Goal: Task Accomplishment & Management: Manage account settings

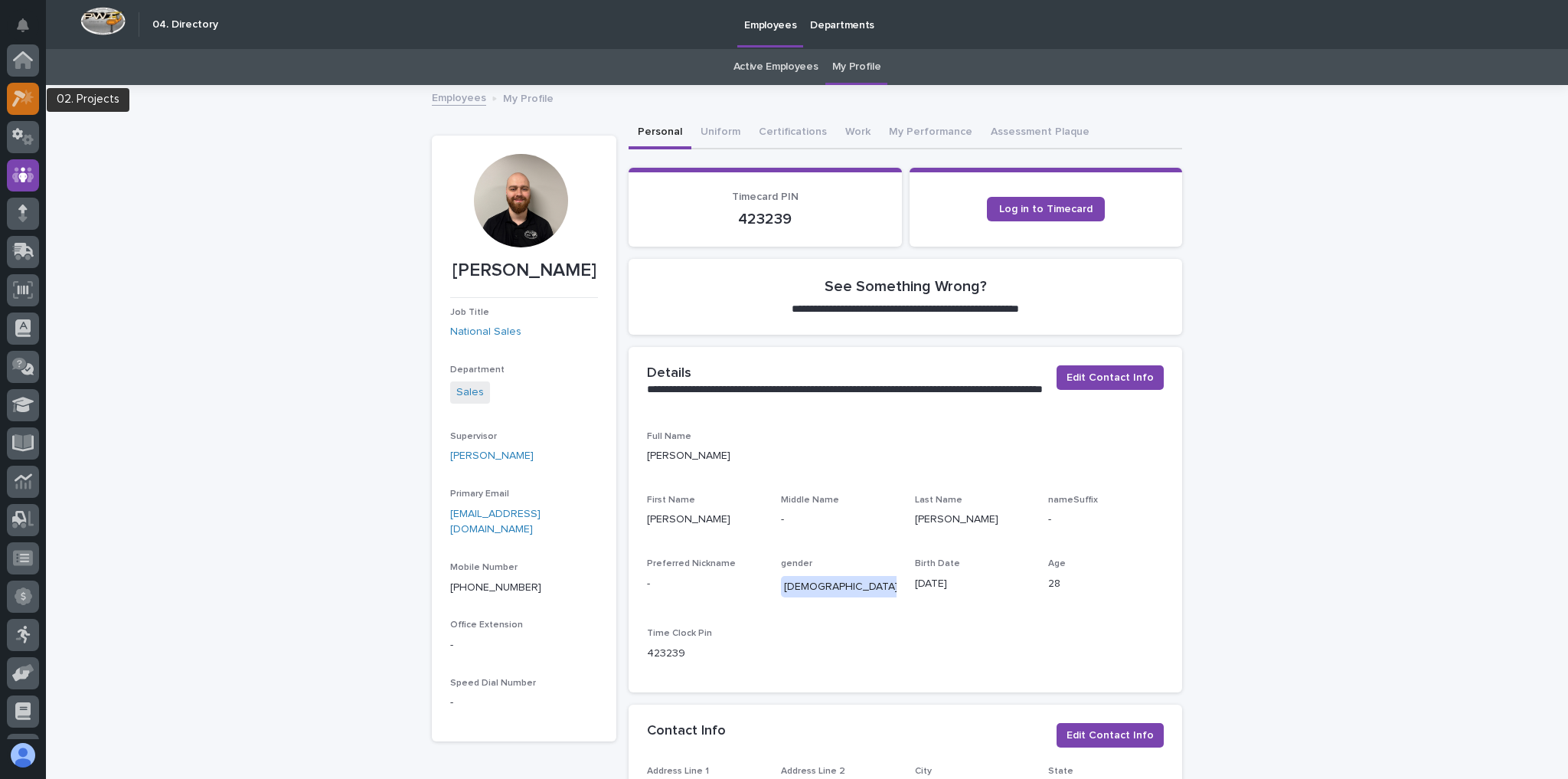
click at [23, 100] on icon at bounding box center [27, 97] width 13 height 15
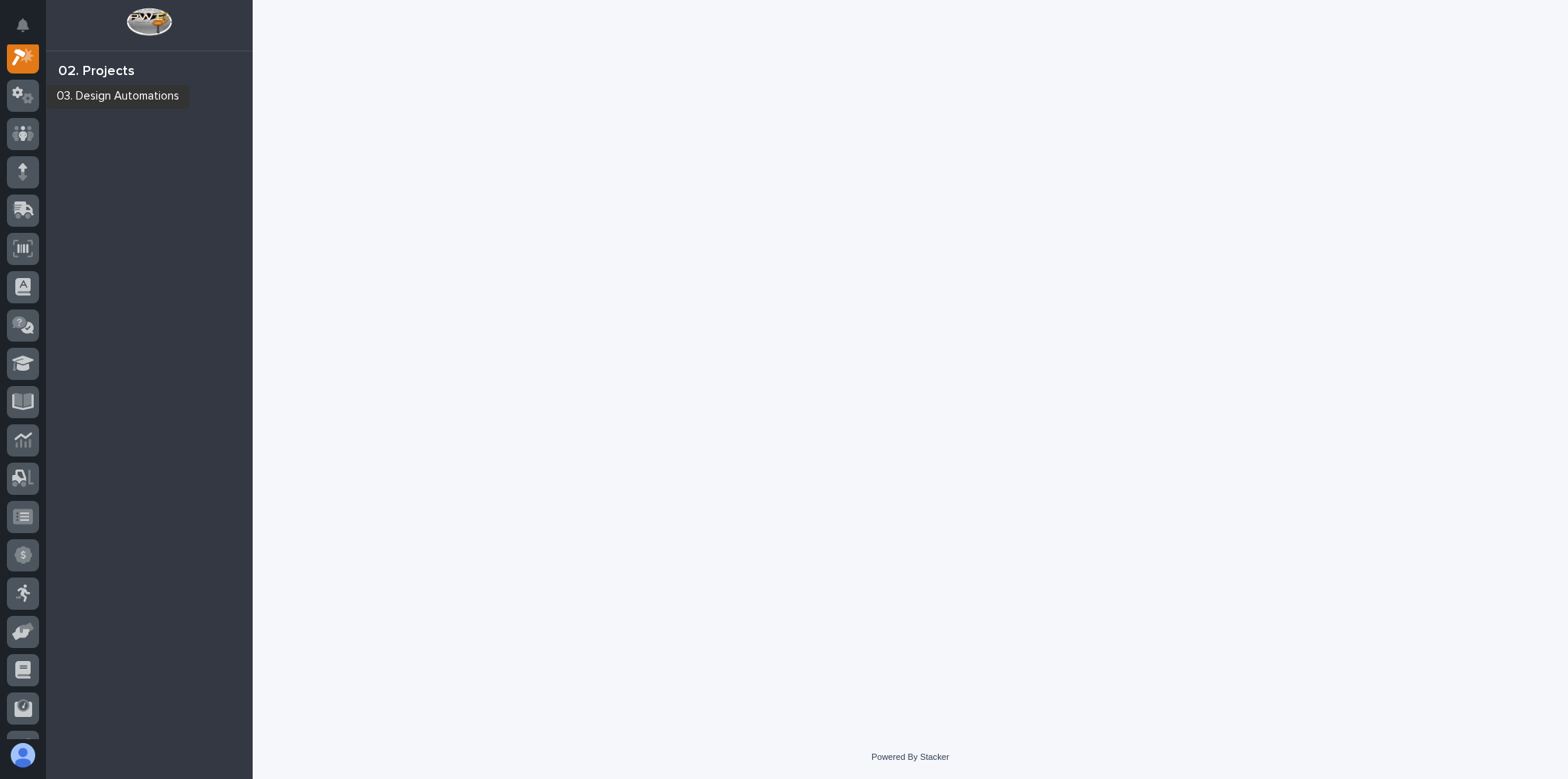
scroll to position [38, 0]
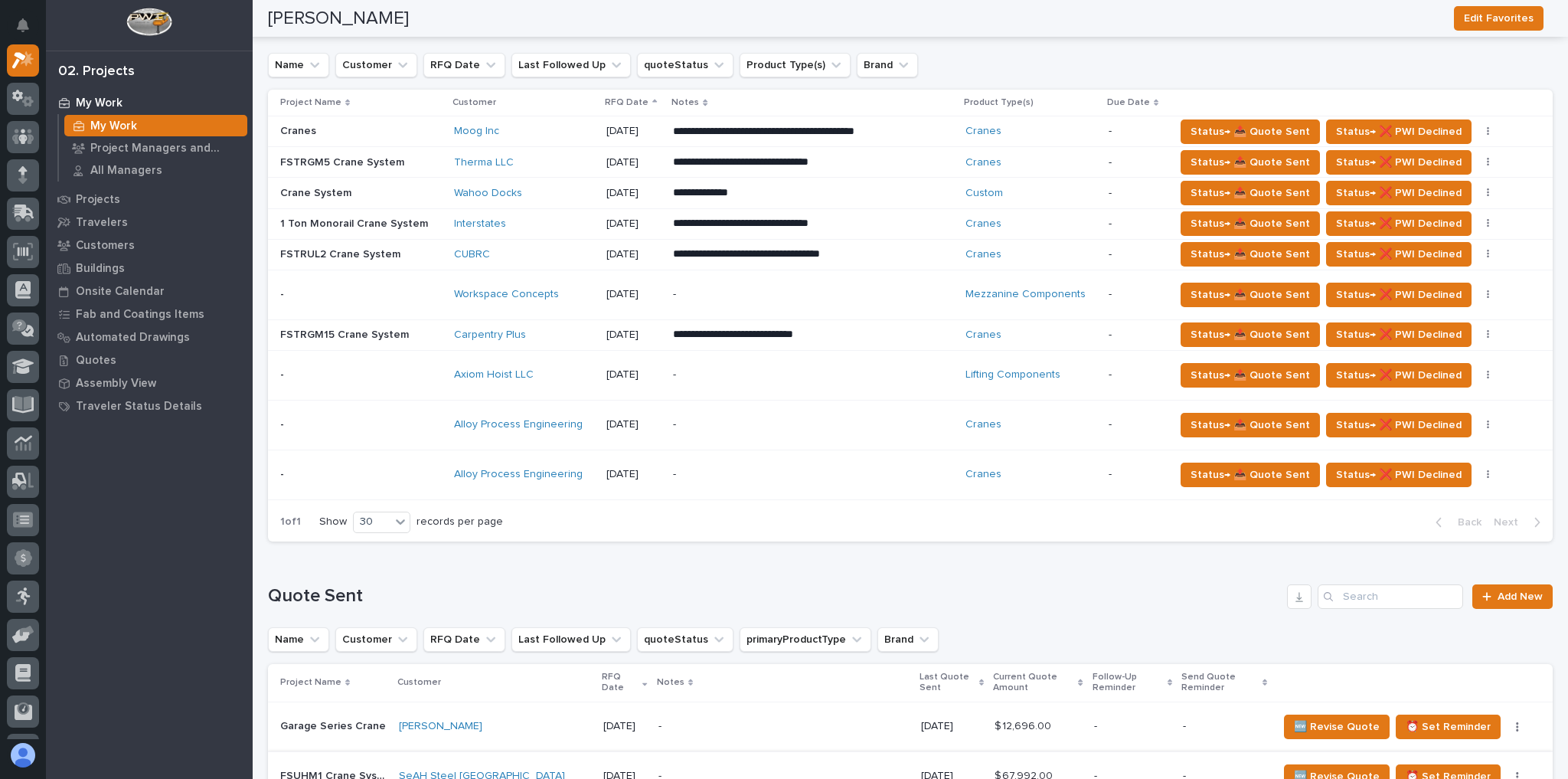
scroll to position [920, 0]
click at [579, 283] on div "Workspace Concepts" at bounding box center [524, 296] width 140 height 25
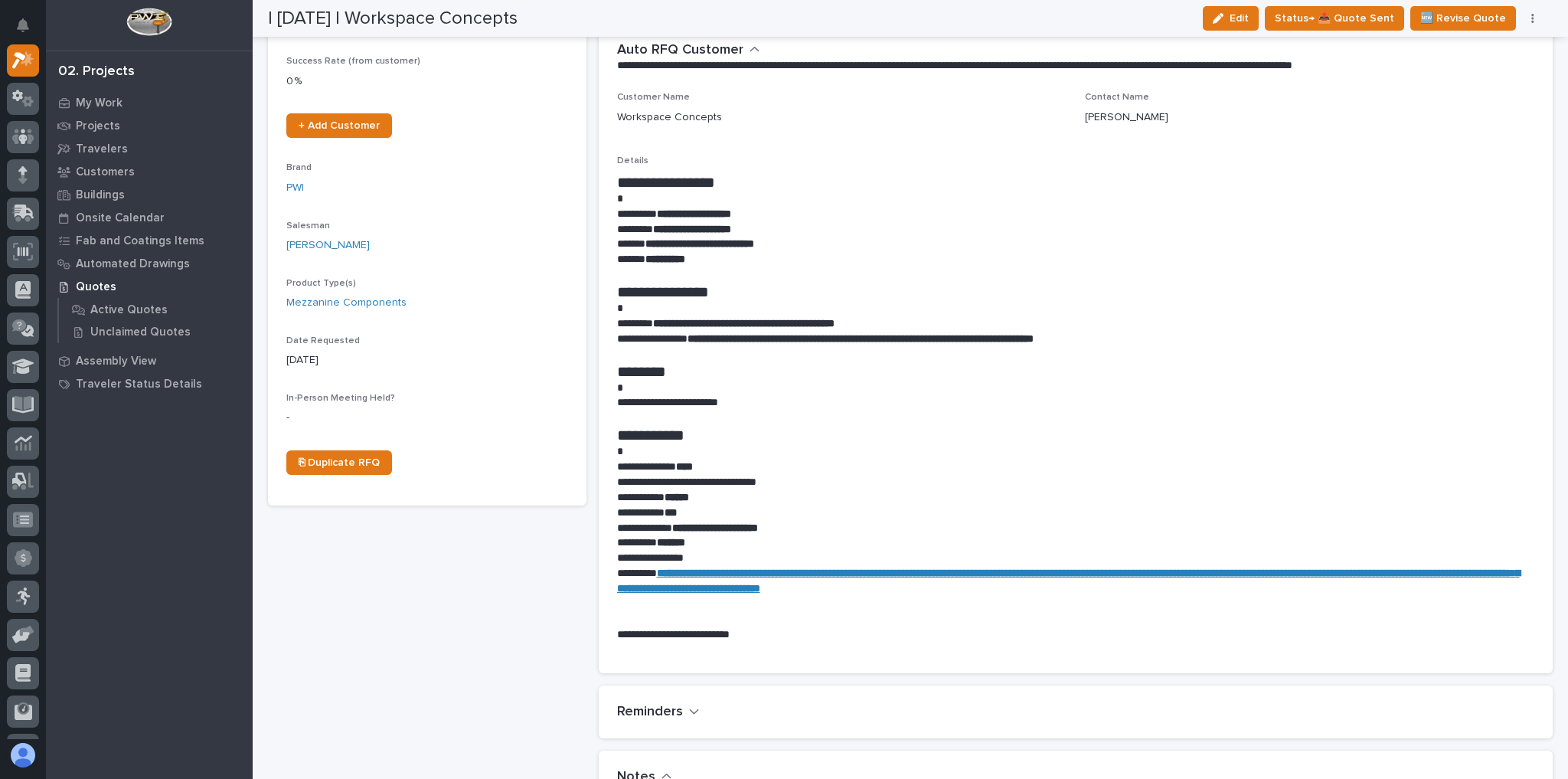
scroll to position [307, 0]
drag, startPoint x: 797, startPoint y: 243, endPoint x: 645, endPoint y: 239, distance: 152.1
click at [646, 239] on strong "**********" at bounding box center [699, 243] width 109 height 11
copy strong "**********"
click at [1260, 308] on p at bounding box center [1072, 309] width 911 height 15
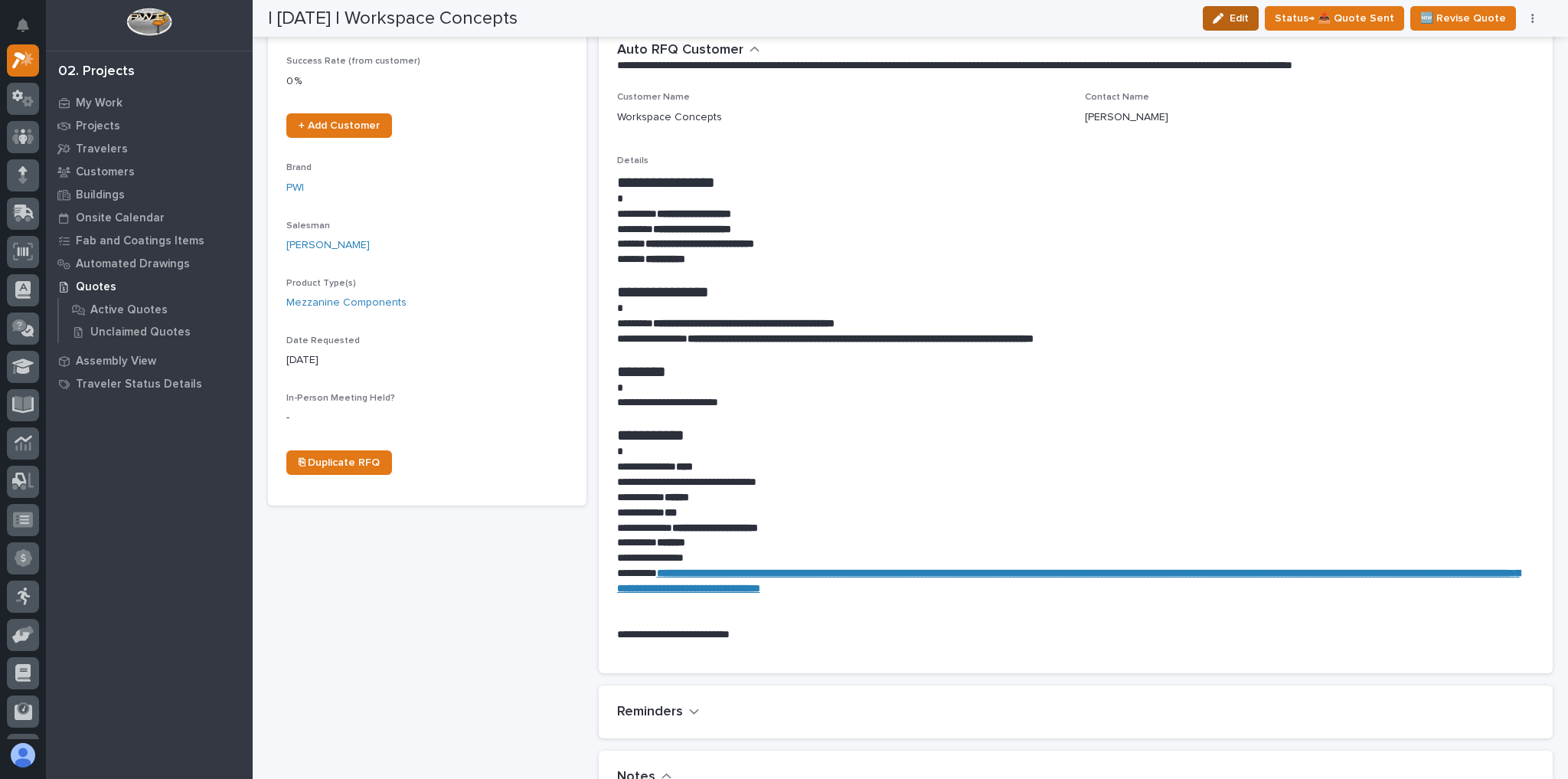
click at [1224, 22] on icon "button" at bounding box center [1218, 18] width 11 height 11
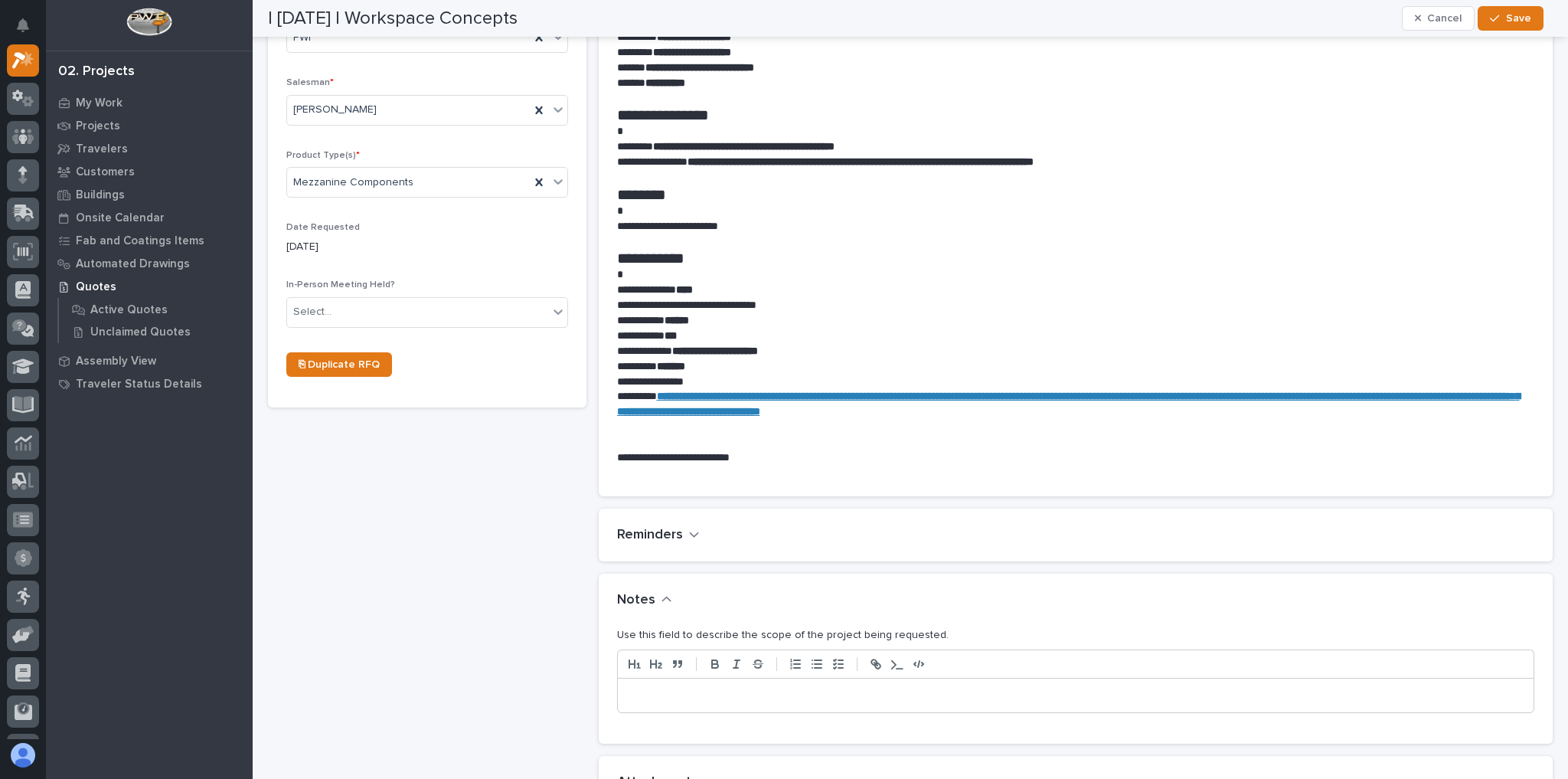
scroll to position [561, 0]
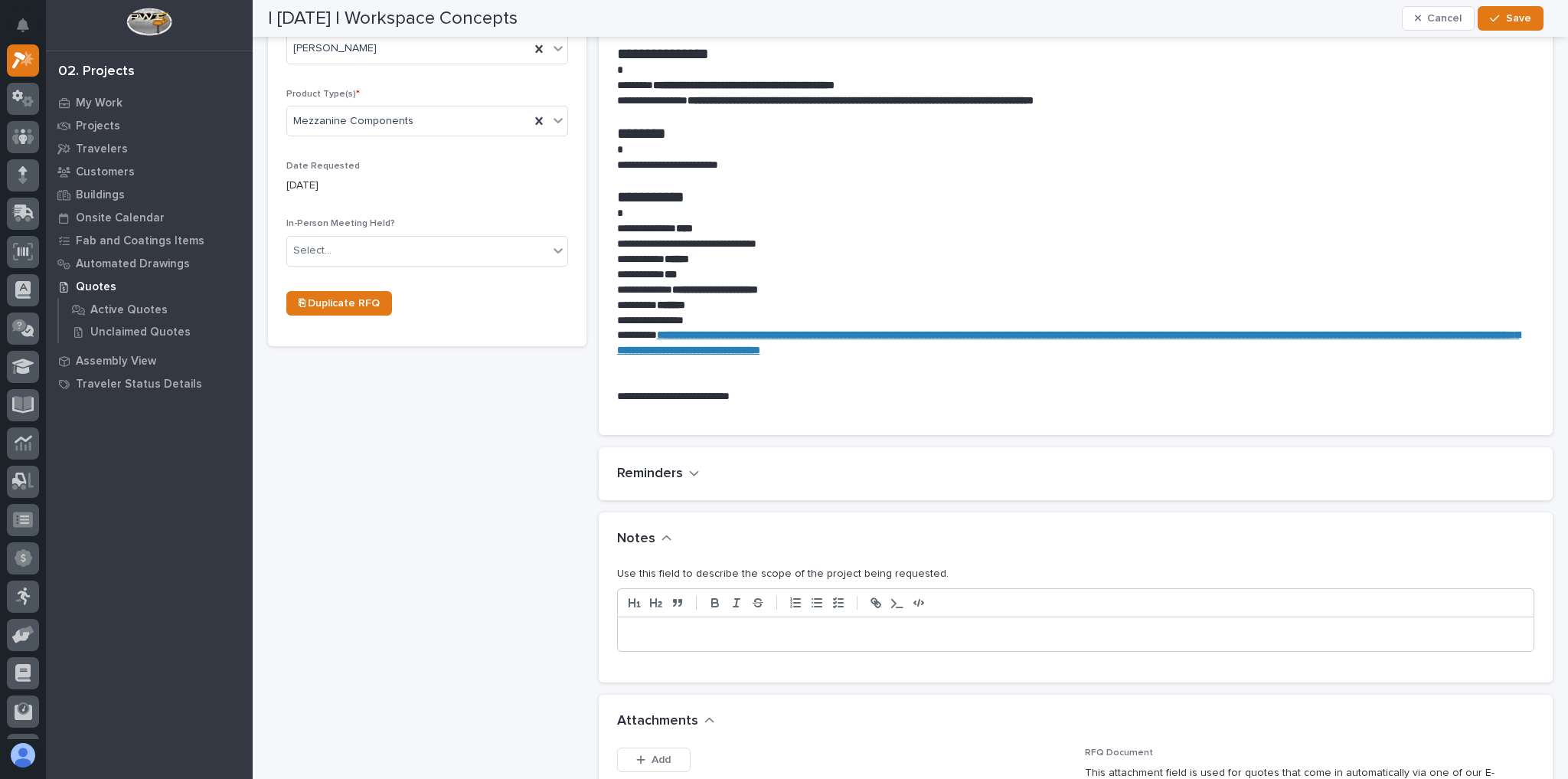
click at [707, 647] on div at bounding box center [1076, 634] width 917 height 34
click at [827, 622] on div "**********" at bounding box center [1076, 634] width 917 height 34
click at [1507, 19] on span "Save" at bounding box center [1519, 19] width 25 height 13
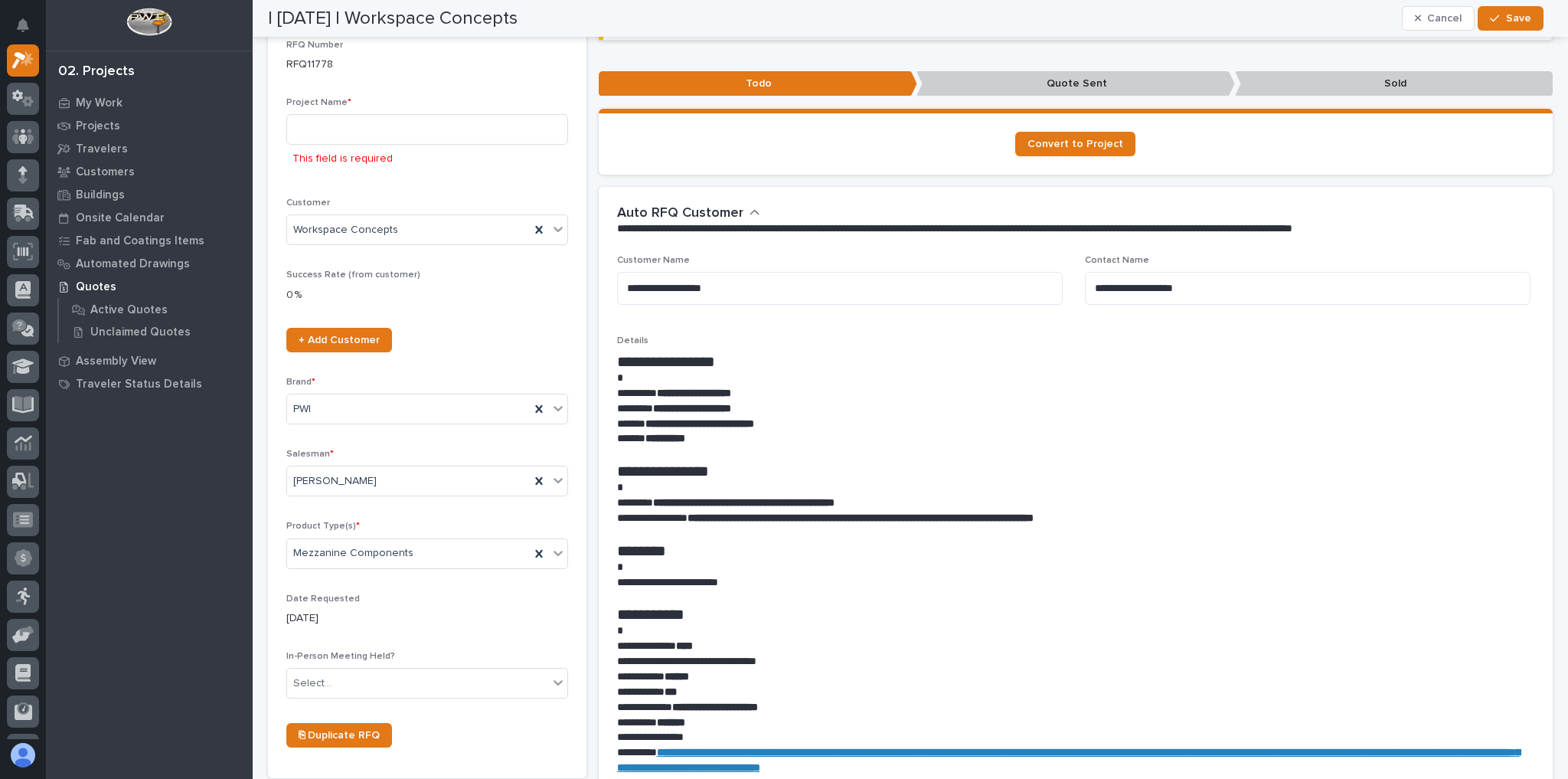
scroll to position [69, 0]
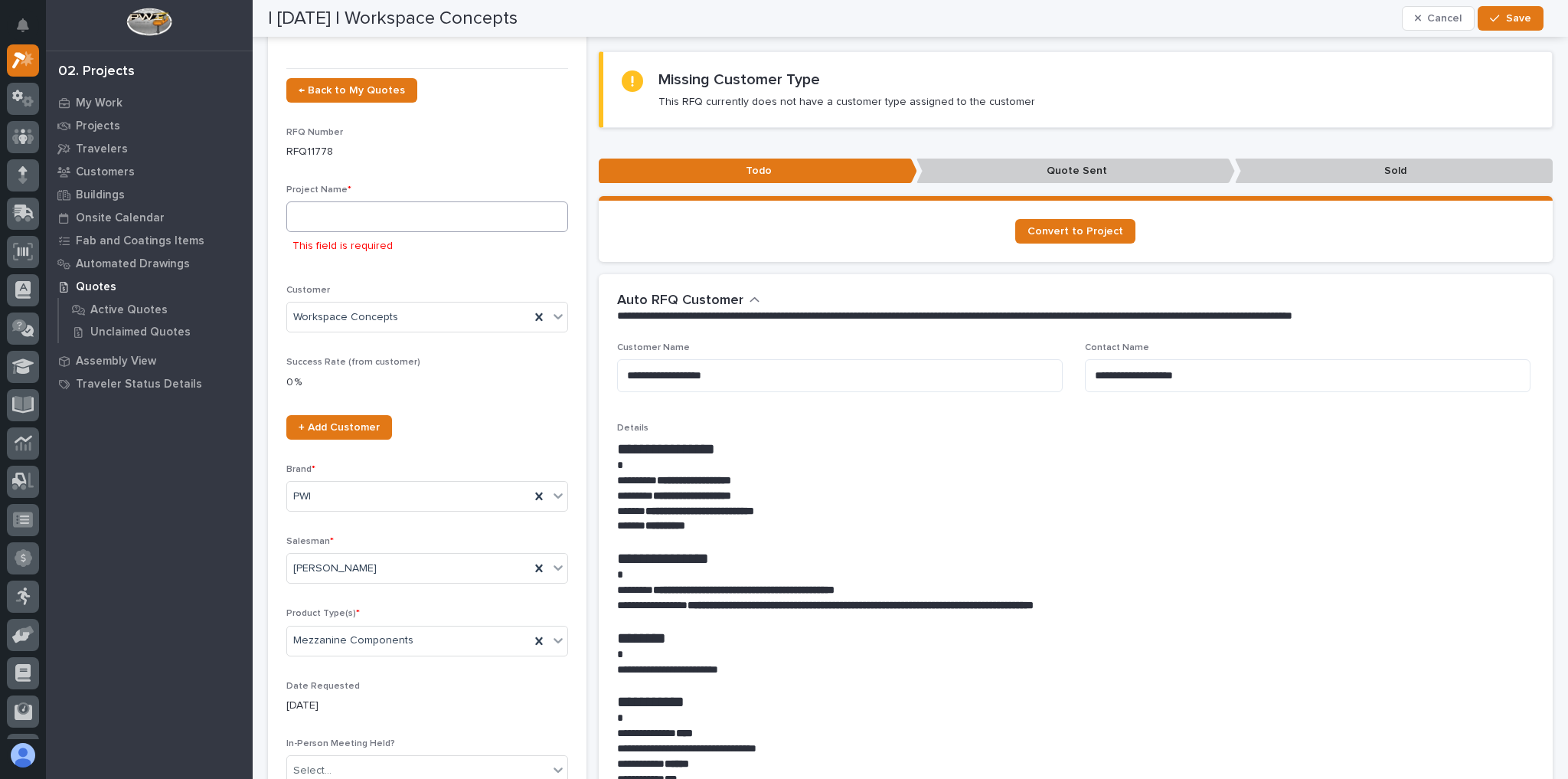
drag, startPoint x: 318, startPoint y: 195, endPoint x: 327, endPoint y: 208, distance: 15.8
click at [319, 195] on div "Project Name * This field is required" at bounding box center [427, 228] width 282 height 88
drag, startPoint x: 330, startPoint y: 225, endPoint x: 425, endPoint y: 280, distance: 109.8
click at [331, 225] on input at bounding box center [427, 216] width 282 height 30
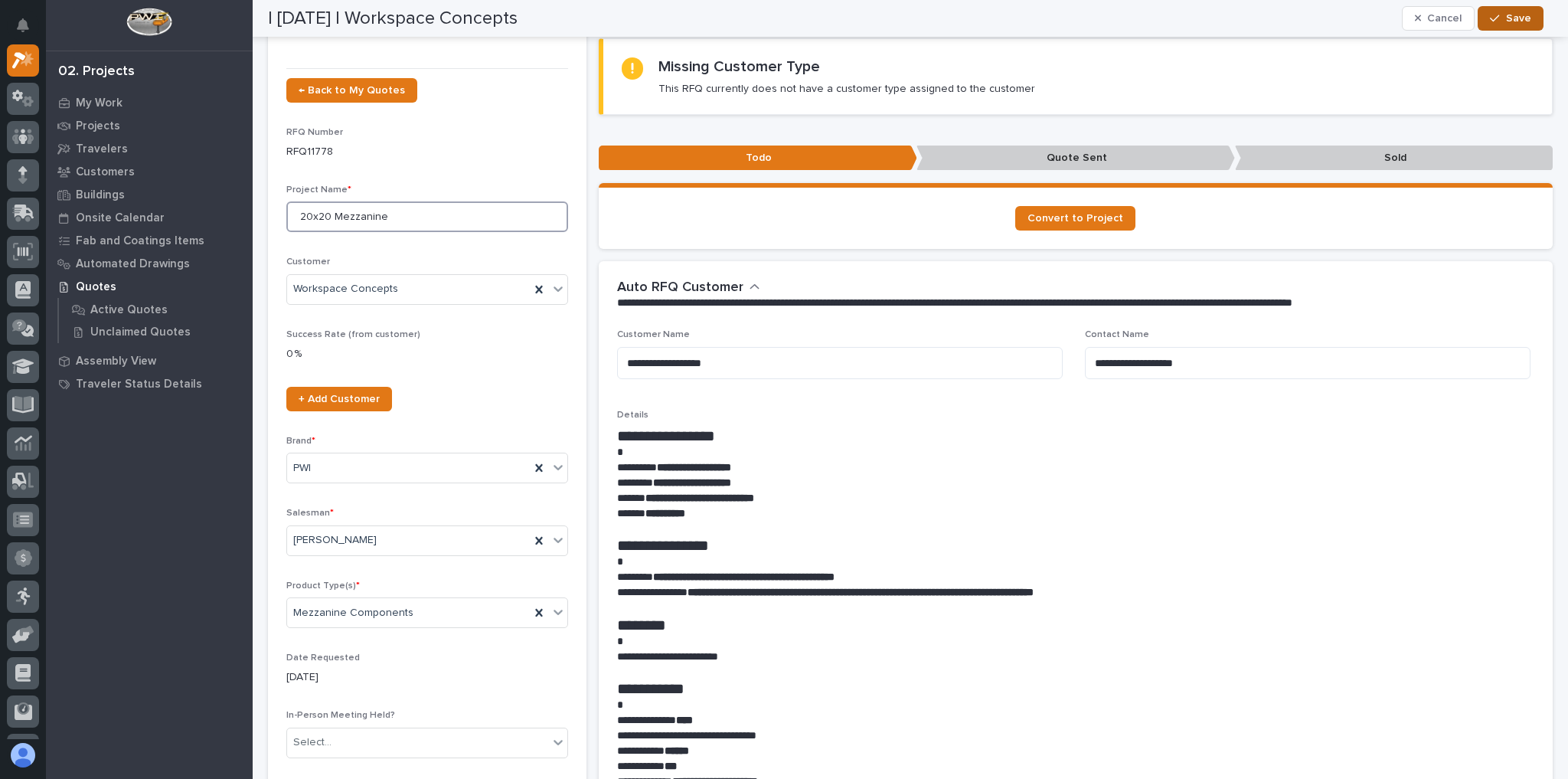
type input "20x20 Mezzanine"
click at [1499, 22] on icon "button" at bounding box center [1494, 18] width 9 height 11
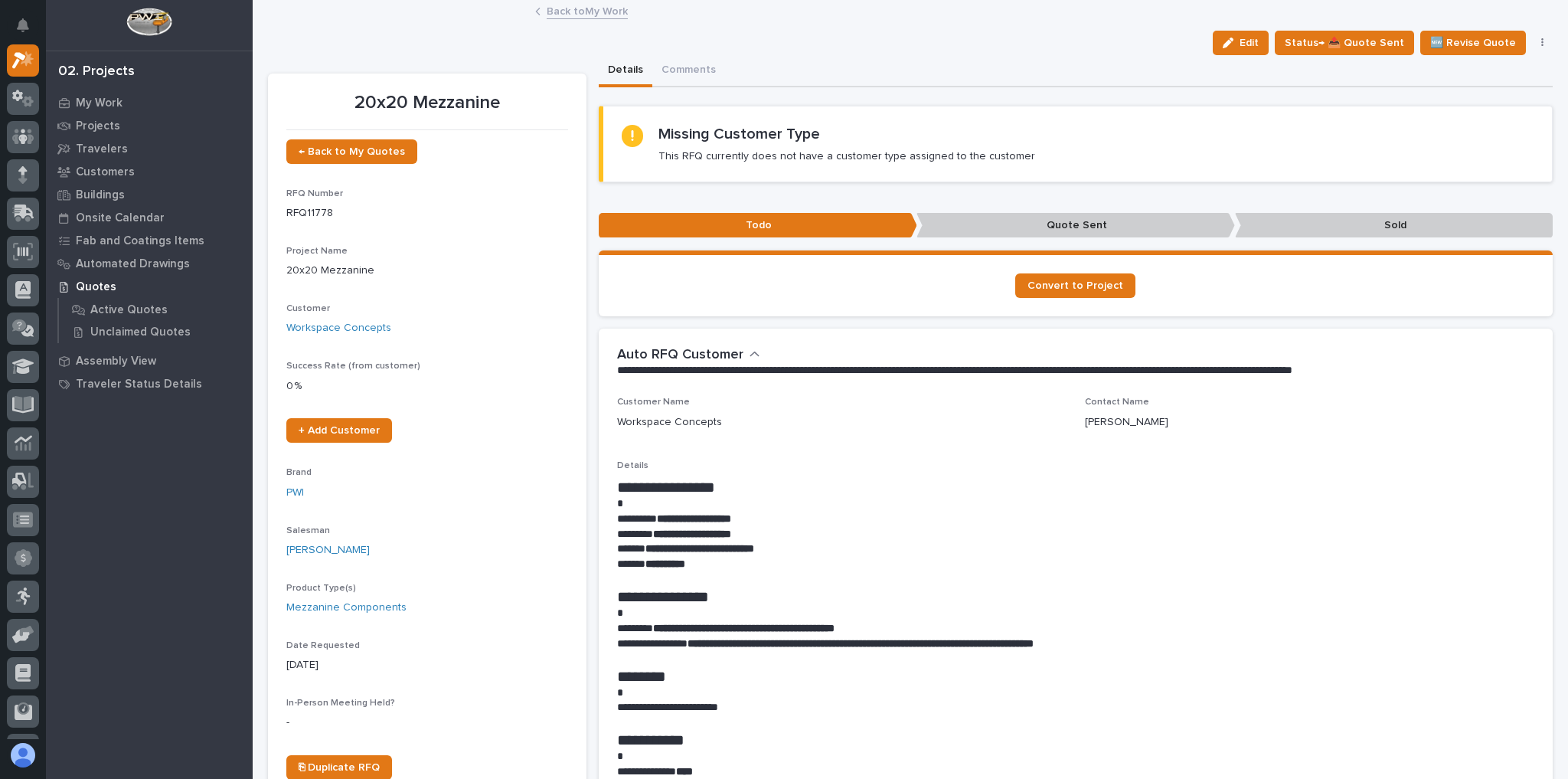
scroll to position [0, 0]
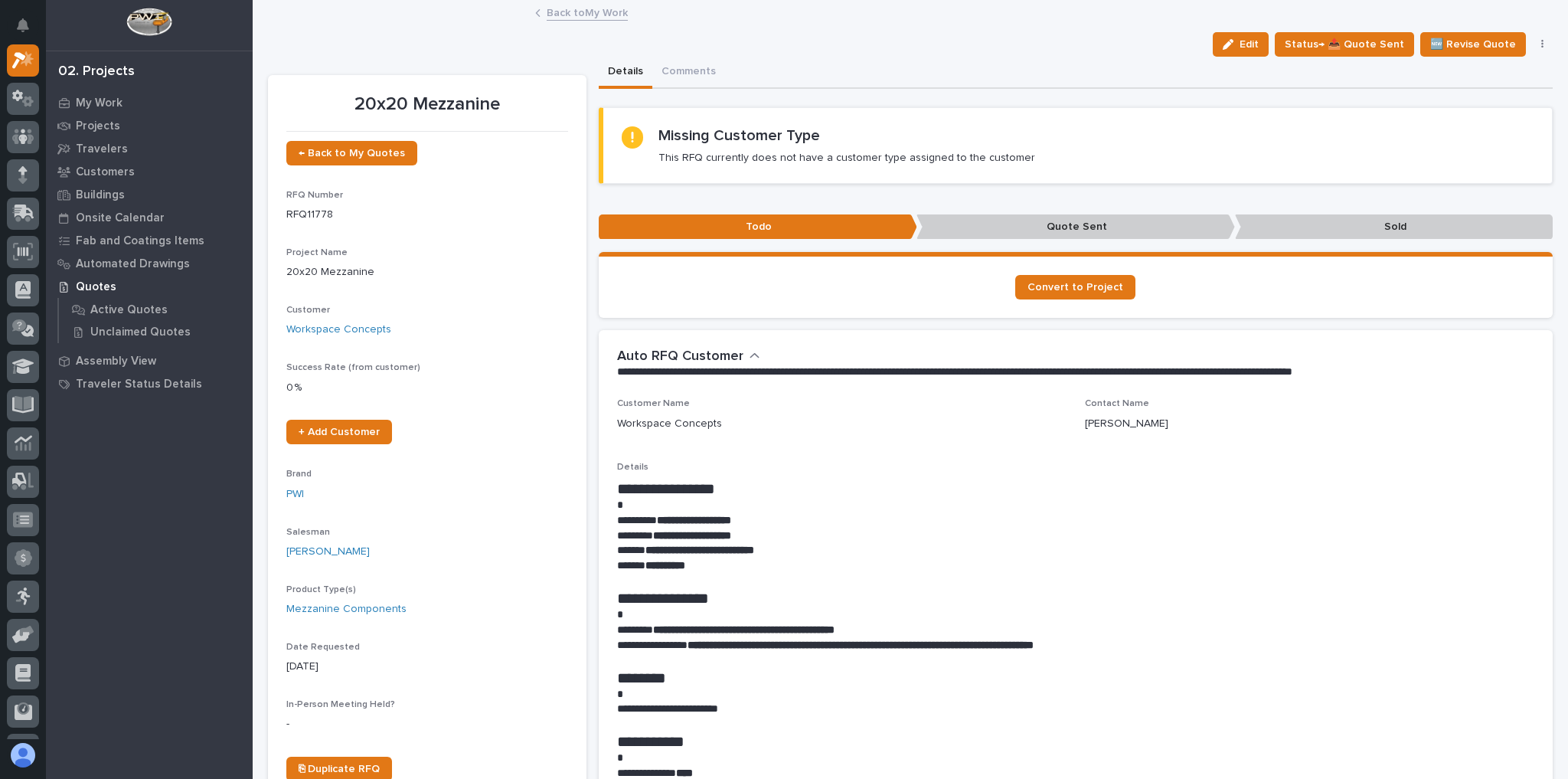
click at [577, 15] on link "Back to My Work" at bounding box center [587, 12] width 81 height 18
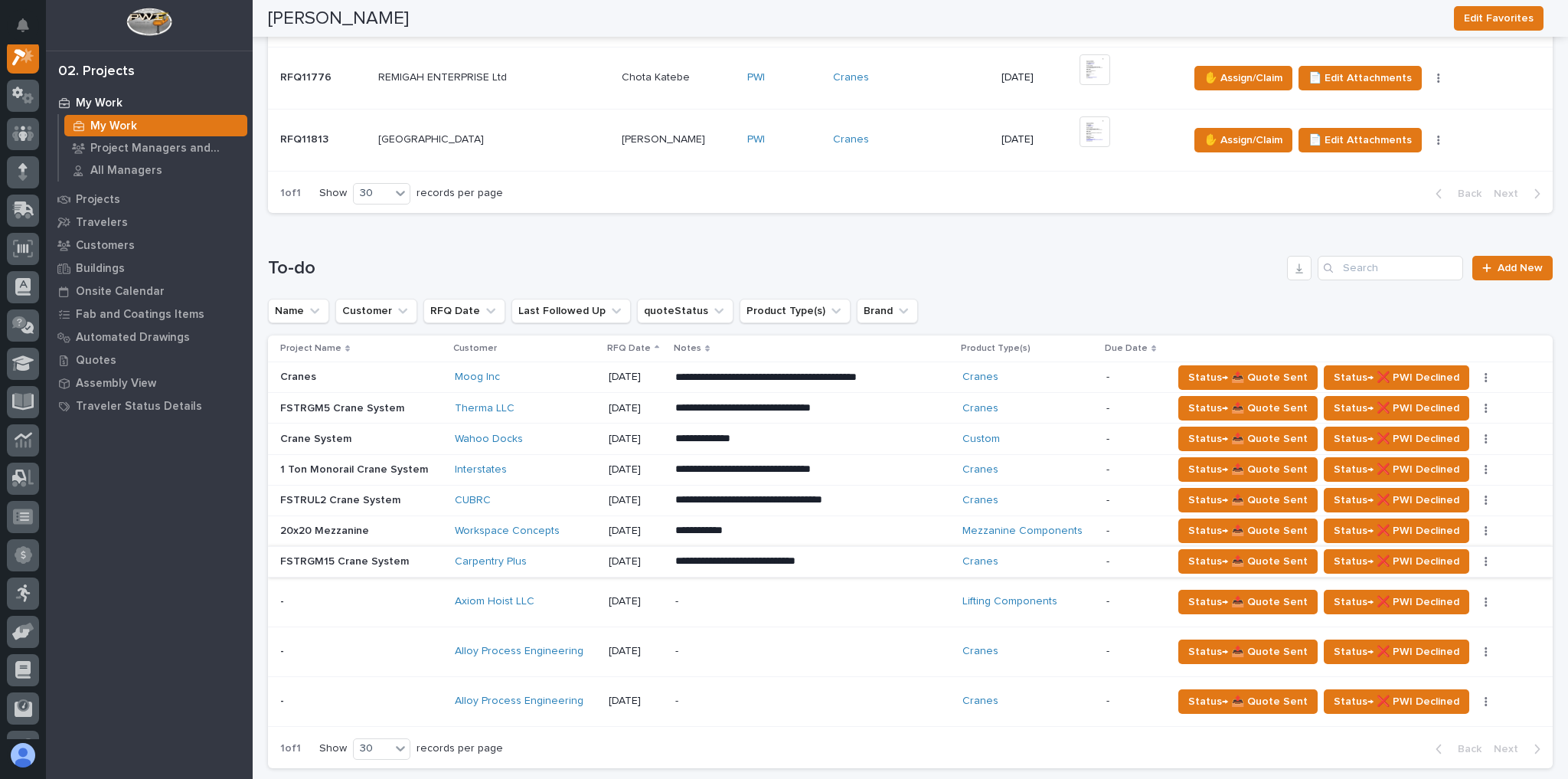
scroll to position [735, 0]
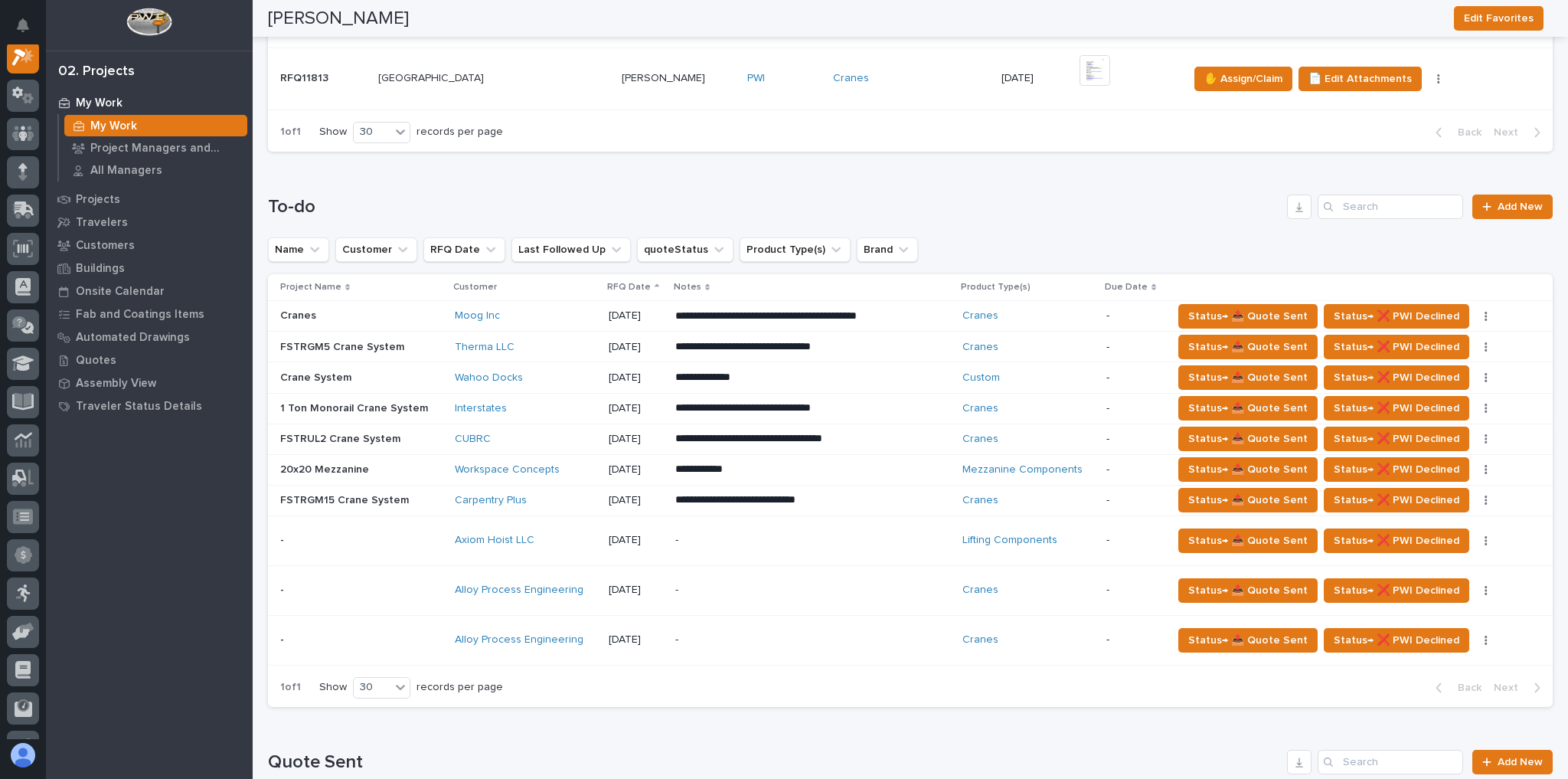
click at [579, 537] on div "Axiom Hoist LLC" at bounding box center [524, 540] width 141 height 13
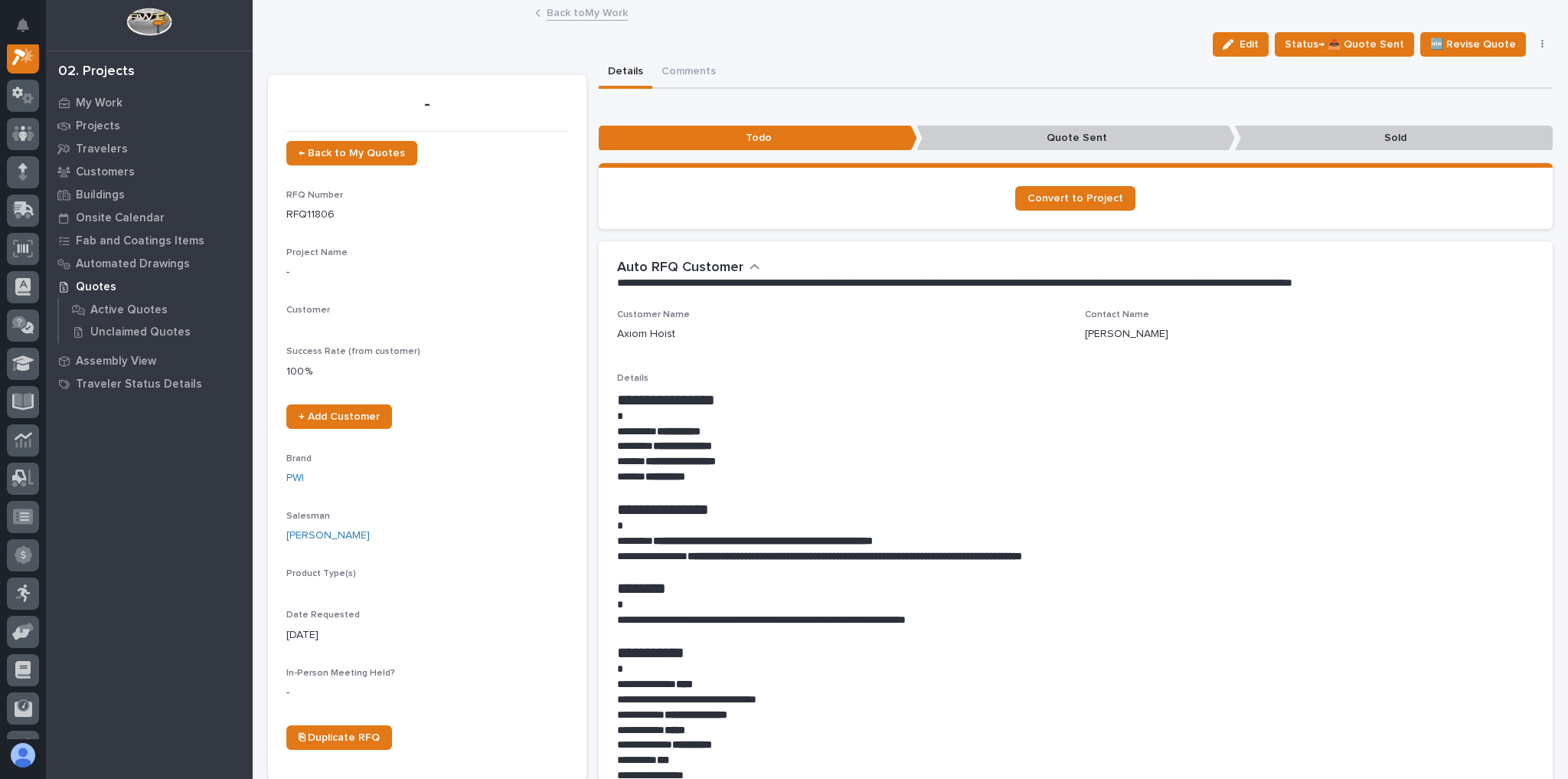
scroll to position [38, 0]
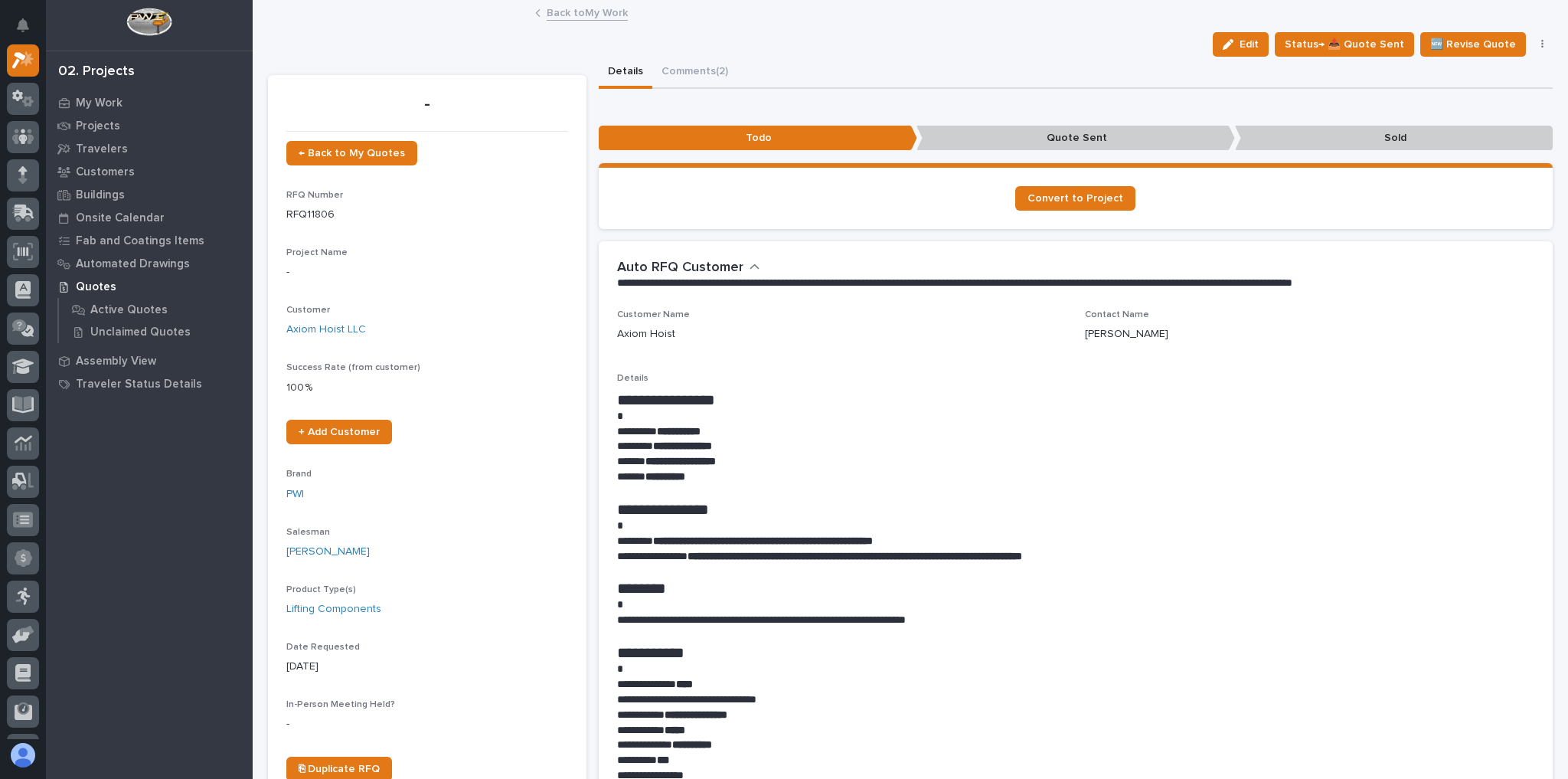
click at [560, 11] on link "Back to My Work" at bounding box center [587, 12] width 81 height 18
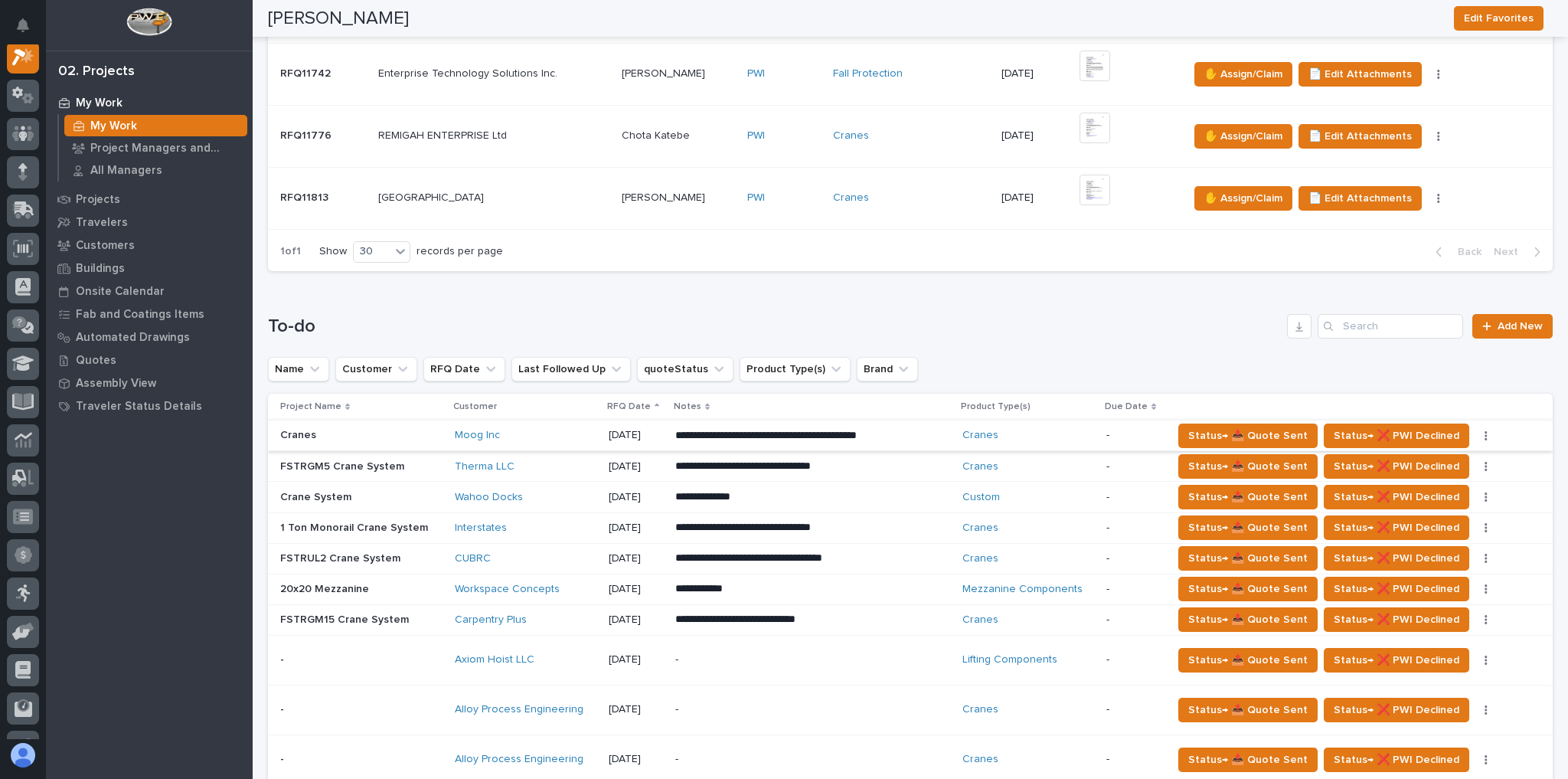
scroll to position [675, 0]
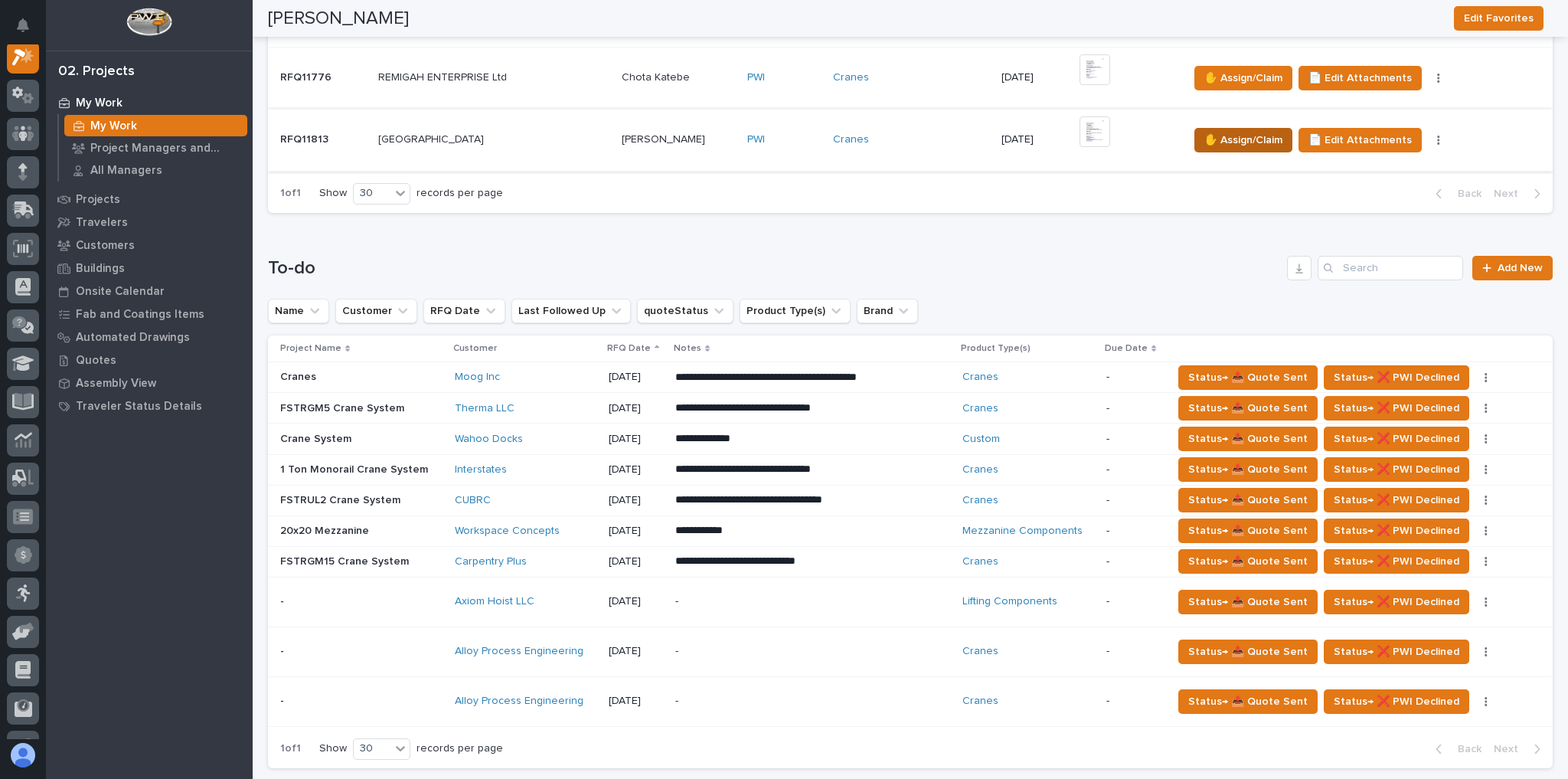
click at [1204, 140] on span "✋ Assign/Claim" at bounding box center [1243, 141] width 78 height 19
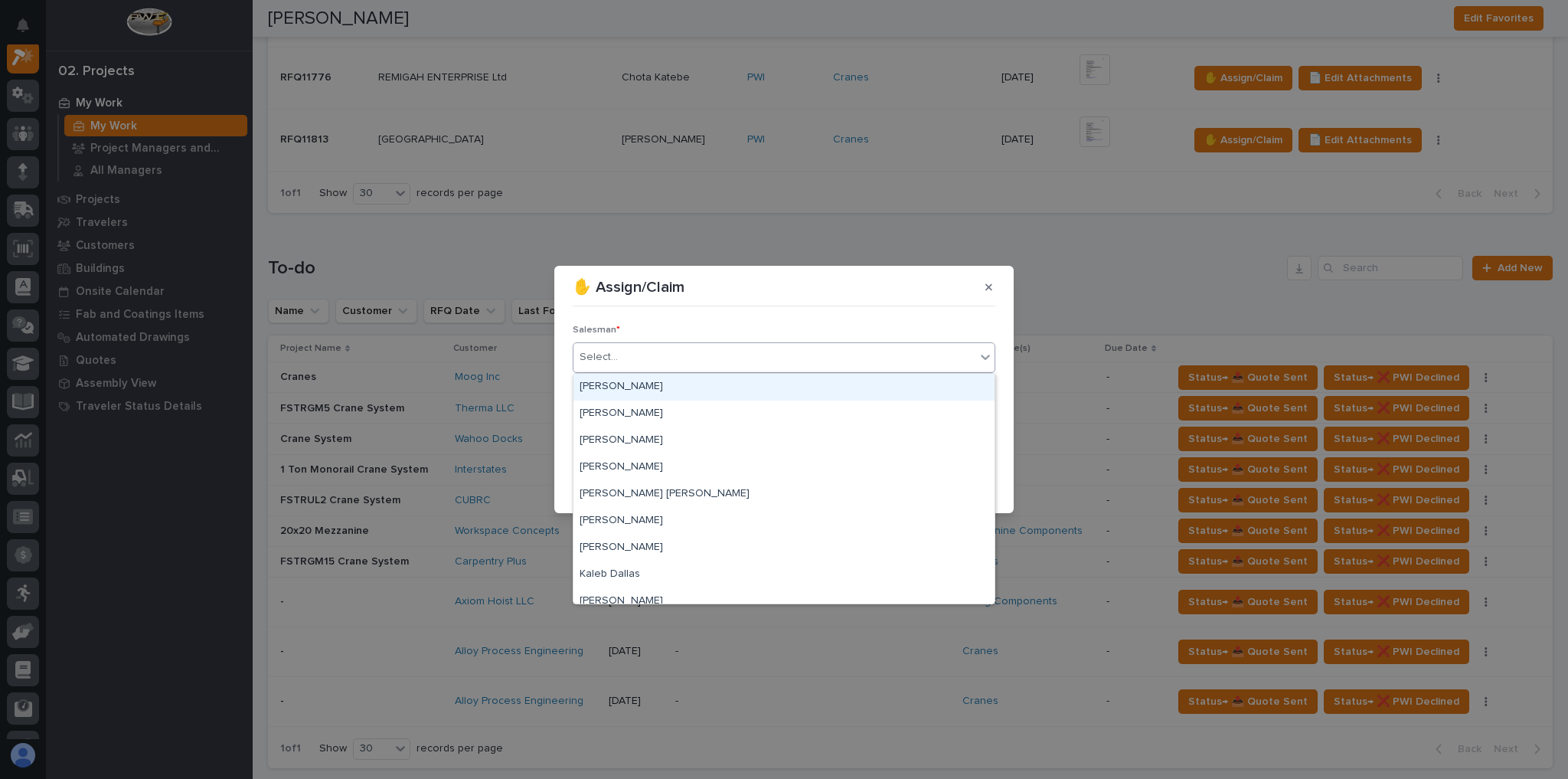
click at [646, 360] on div "Select..." at bounding box center [774, 357] width 402 height 25
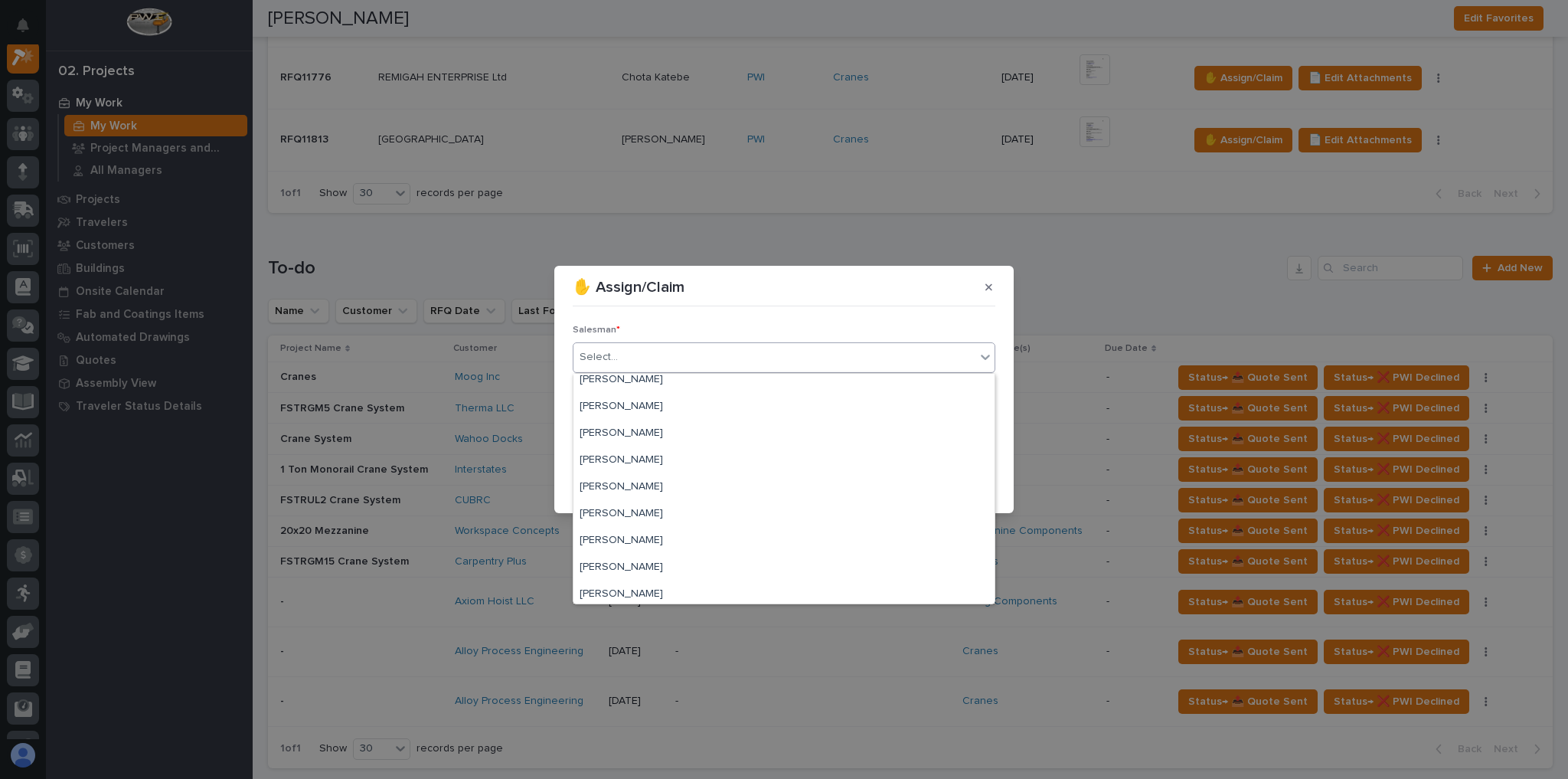
scroll to position [333, 0]
drag, startPoint x: 647, startPoint y: 490, endPoint x: 640, endPoint y: 514, distance: 25.0
click at [640, 515] on div "[PERSON_NAME]" at bounding box center [784, 510] width 421 height 27
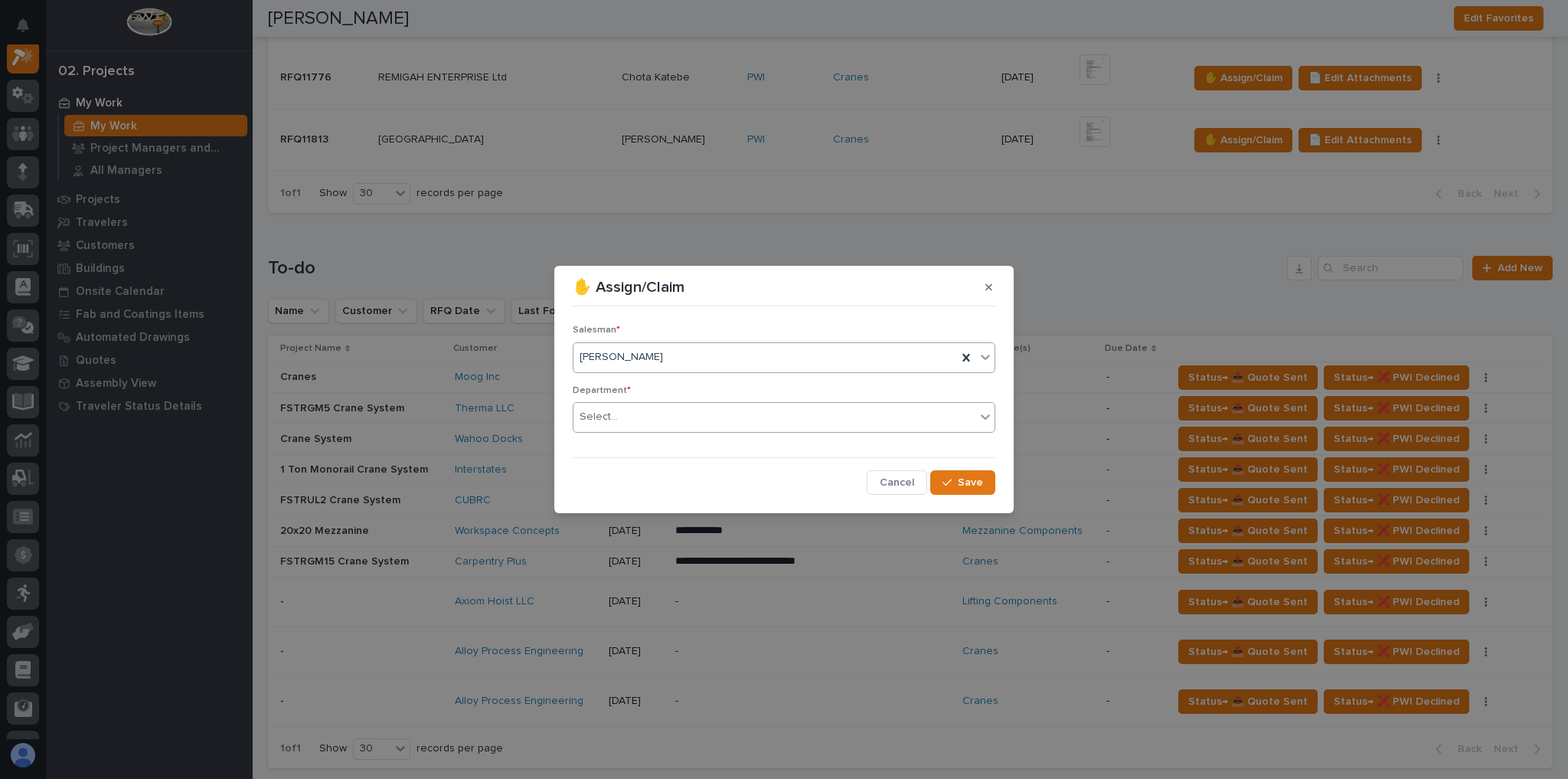
click at [650, 423] on div "Select..." at bounding box center [774, 417] width 402 height 25
click at [651, 435] on div "National Sales" at bounding box center [784, 446] width 421 height 27
click at [975, 482] on span "Save" at bounding box center [970, 483] width 25 height 13
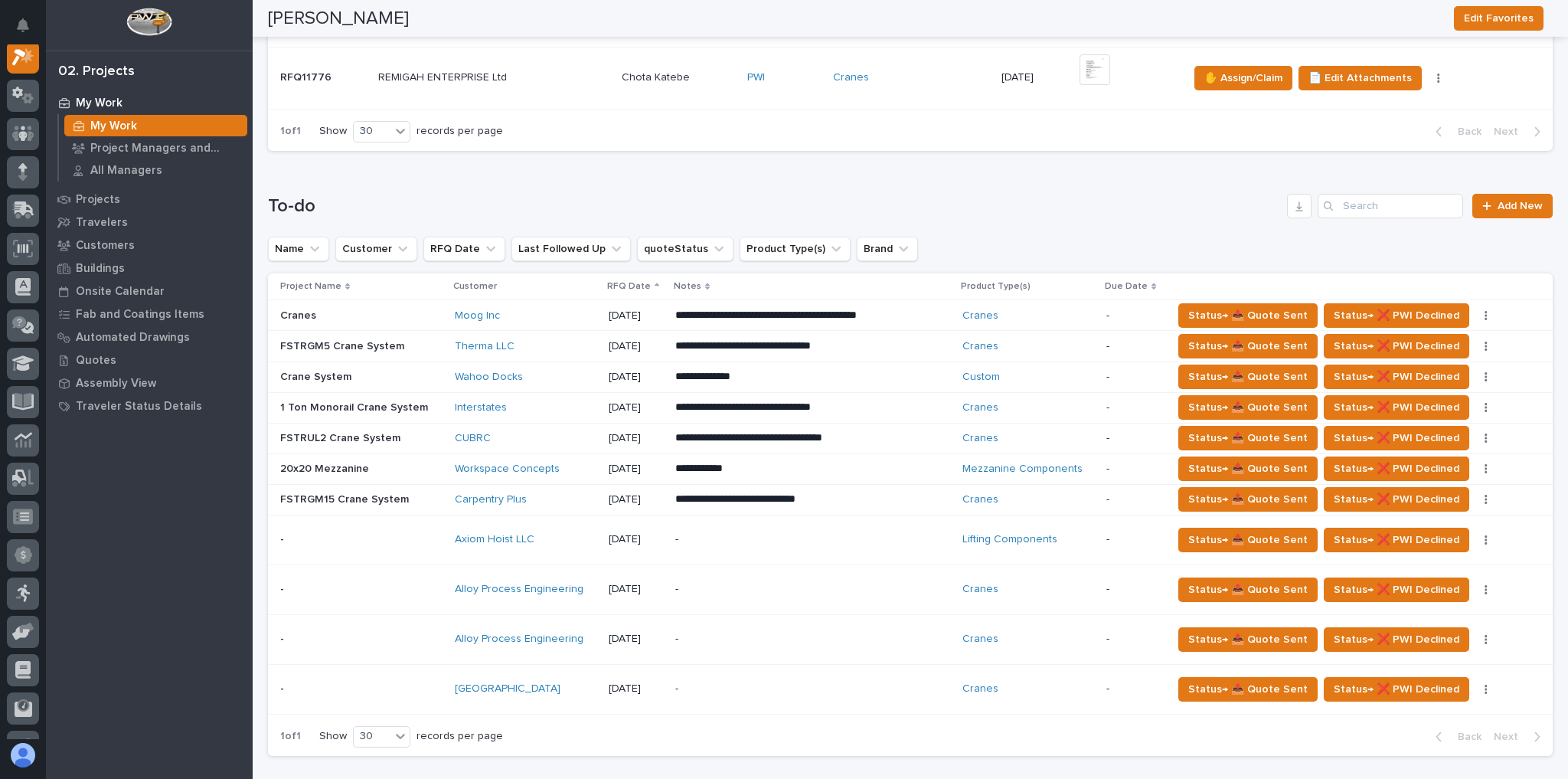
click at [750, 573] on div "-" at bounding box center [809, 590] width 268 height 35
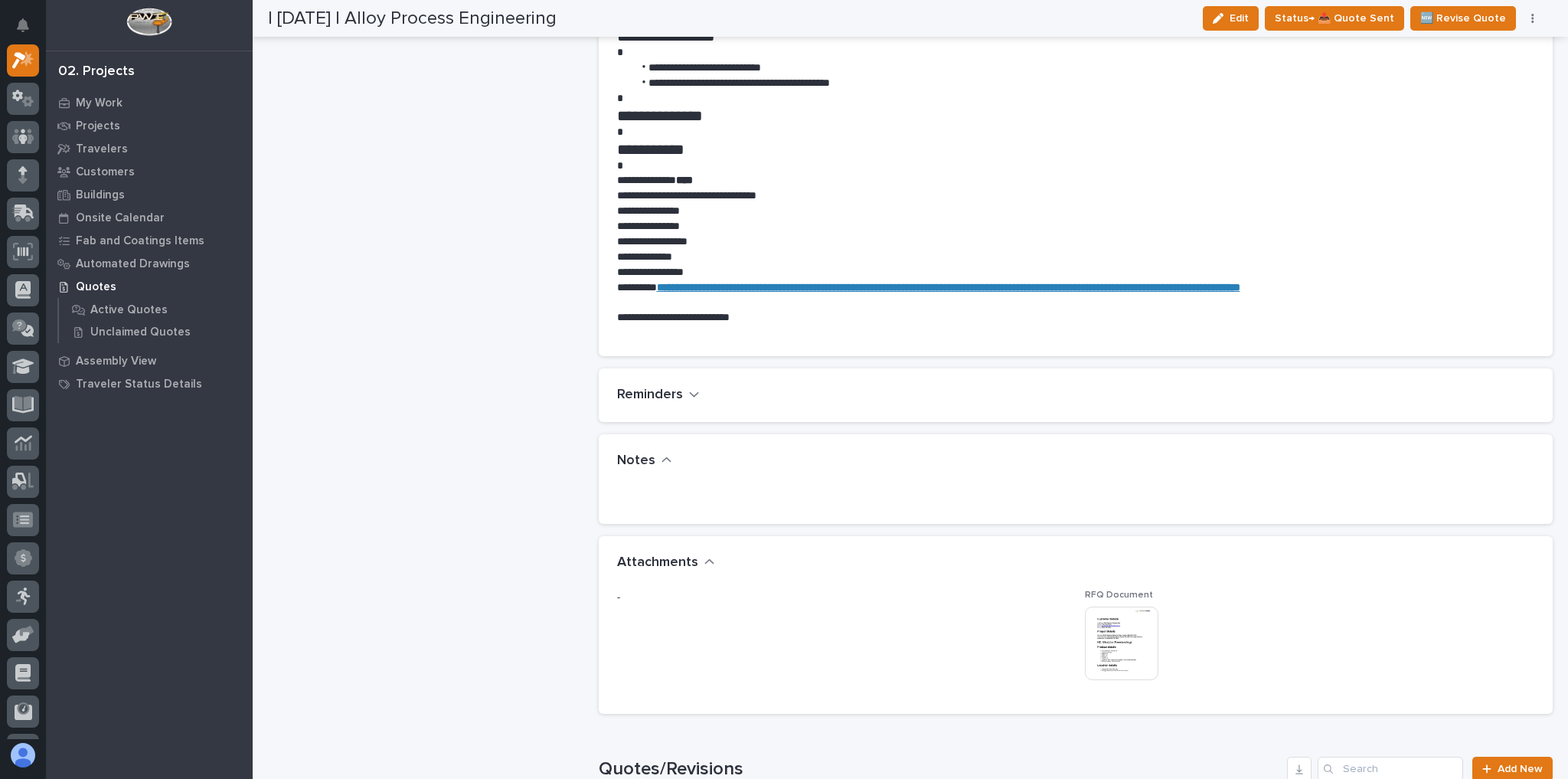
scroll to position [858, 0]
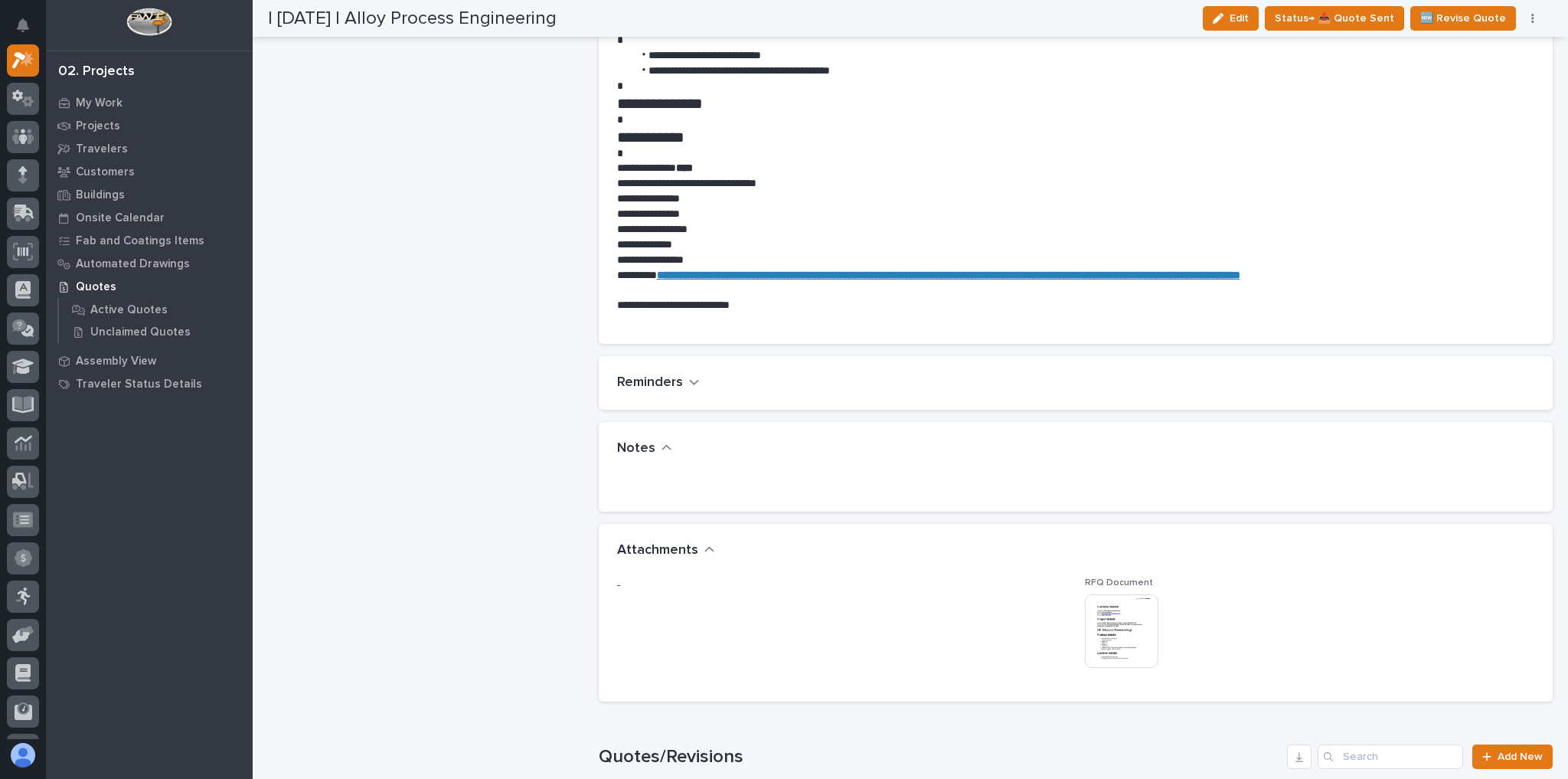
click at [1139, 611] on img at bounding box center [1121, 631] width 73 height 73
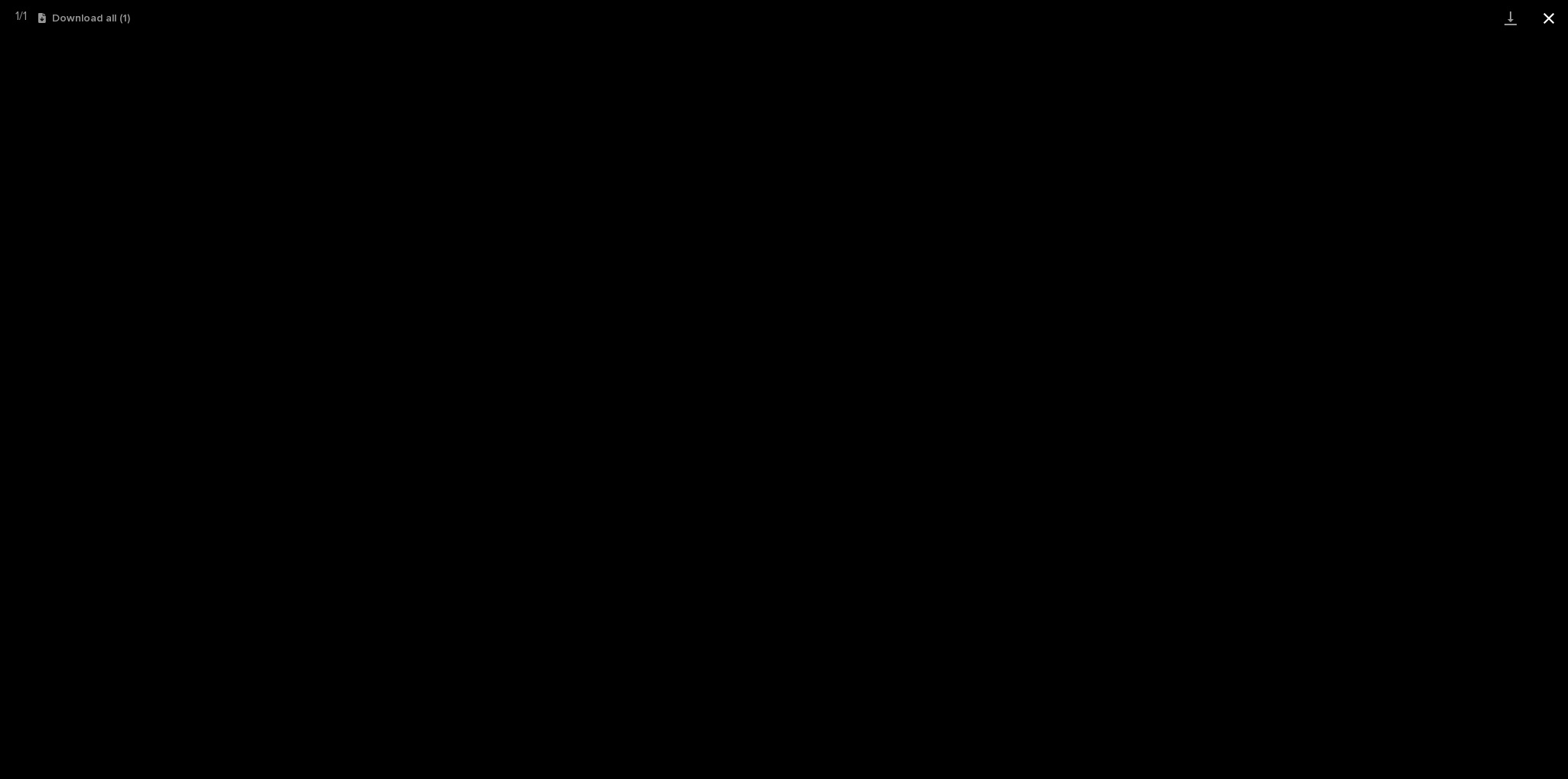
click at [1545, 13] on button "Close gallery" at bounding box center [1549, 18] width 38 height 36
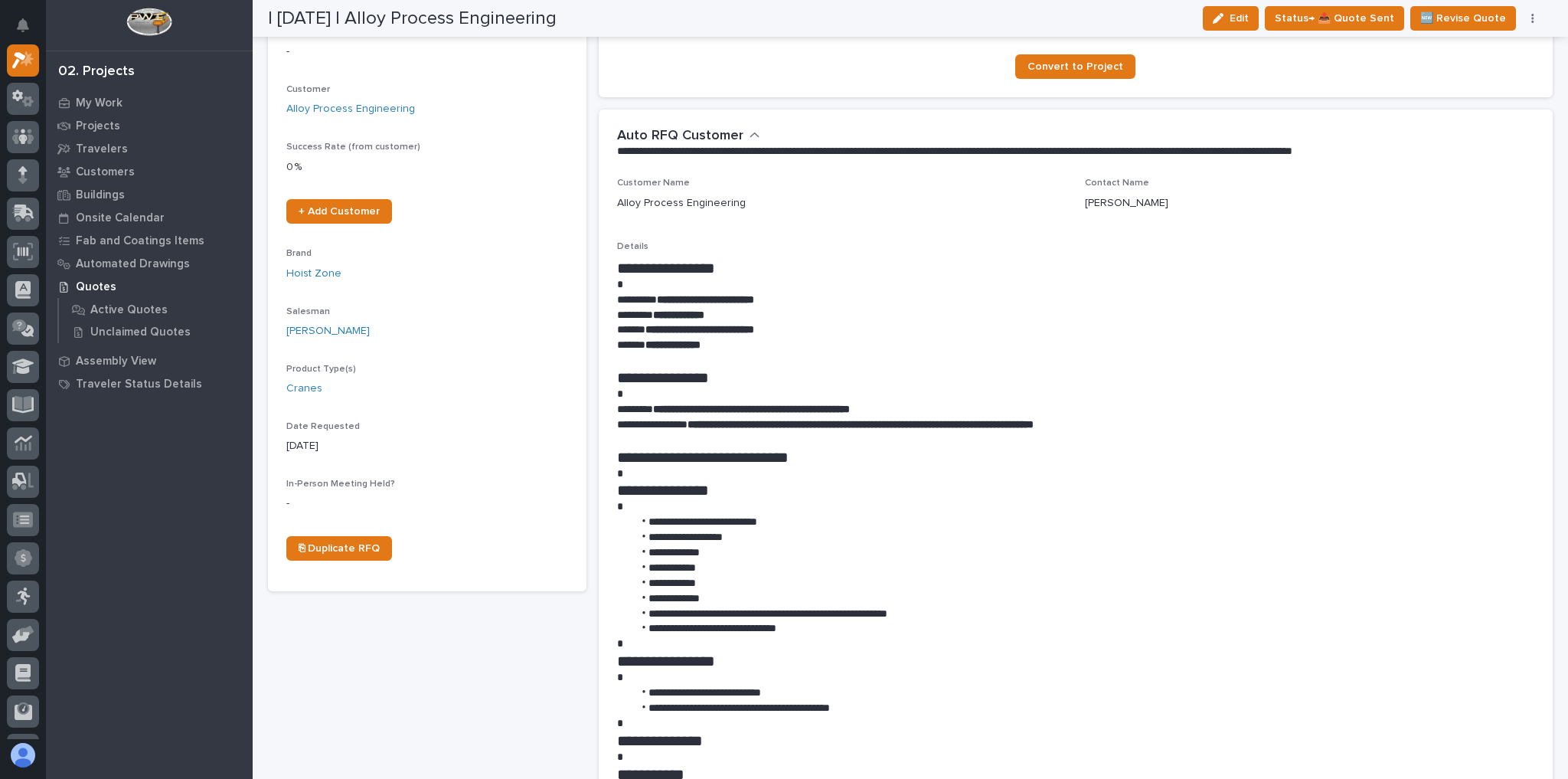
scroll to position [0, 0]
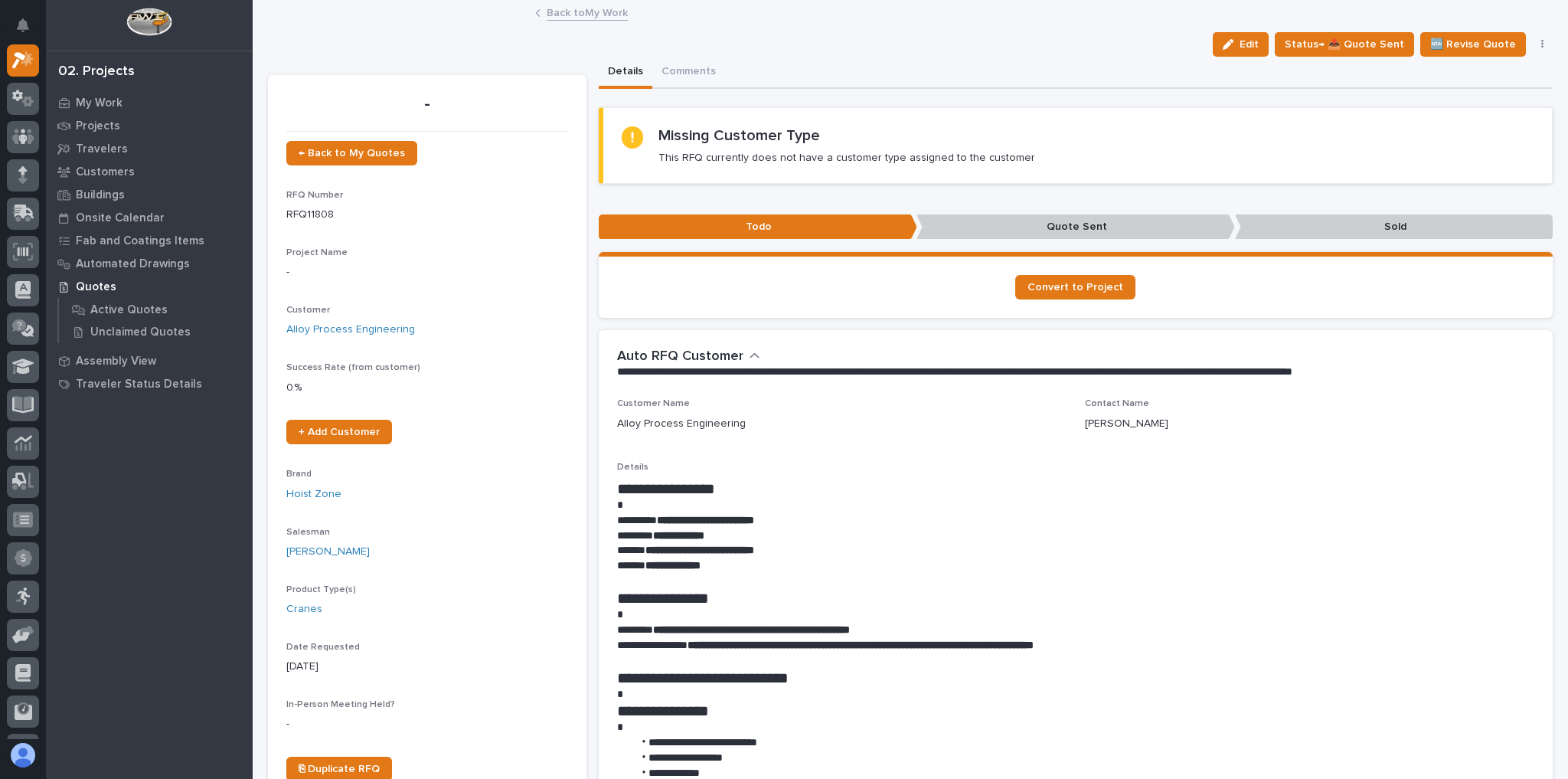
click at [590, 13] on link "Back to My Work" at bounding box center [587, 12] width 81 height 18
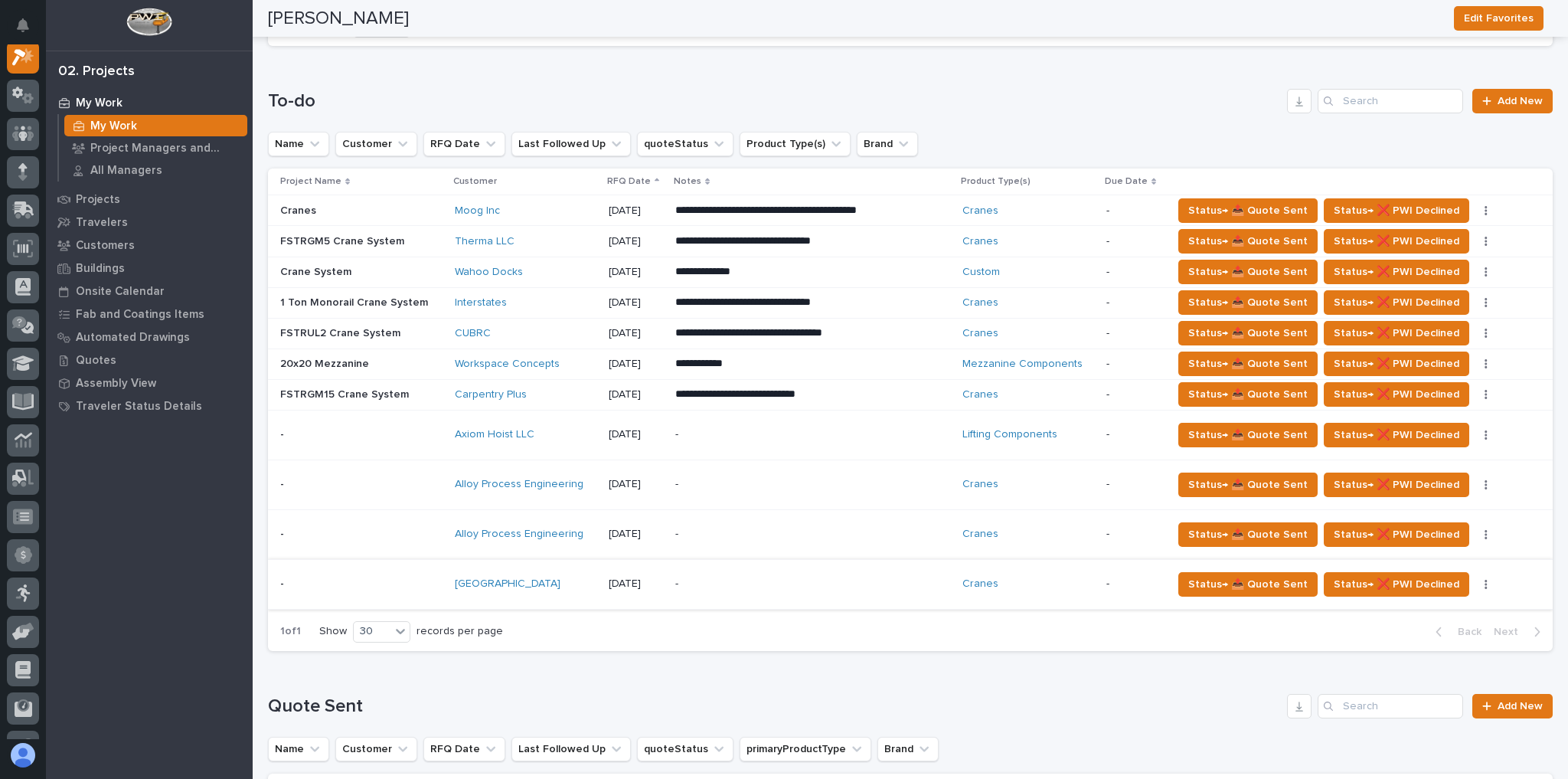
scroll to position [797, 0]
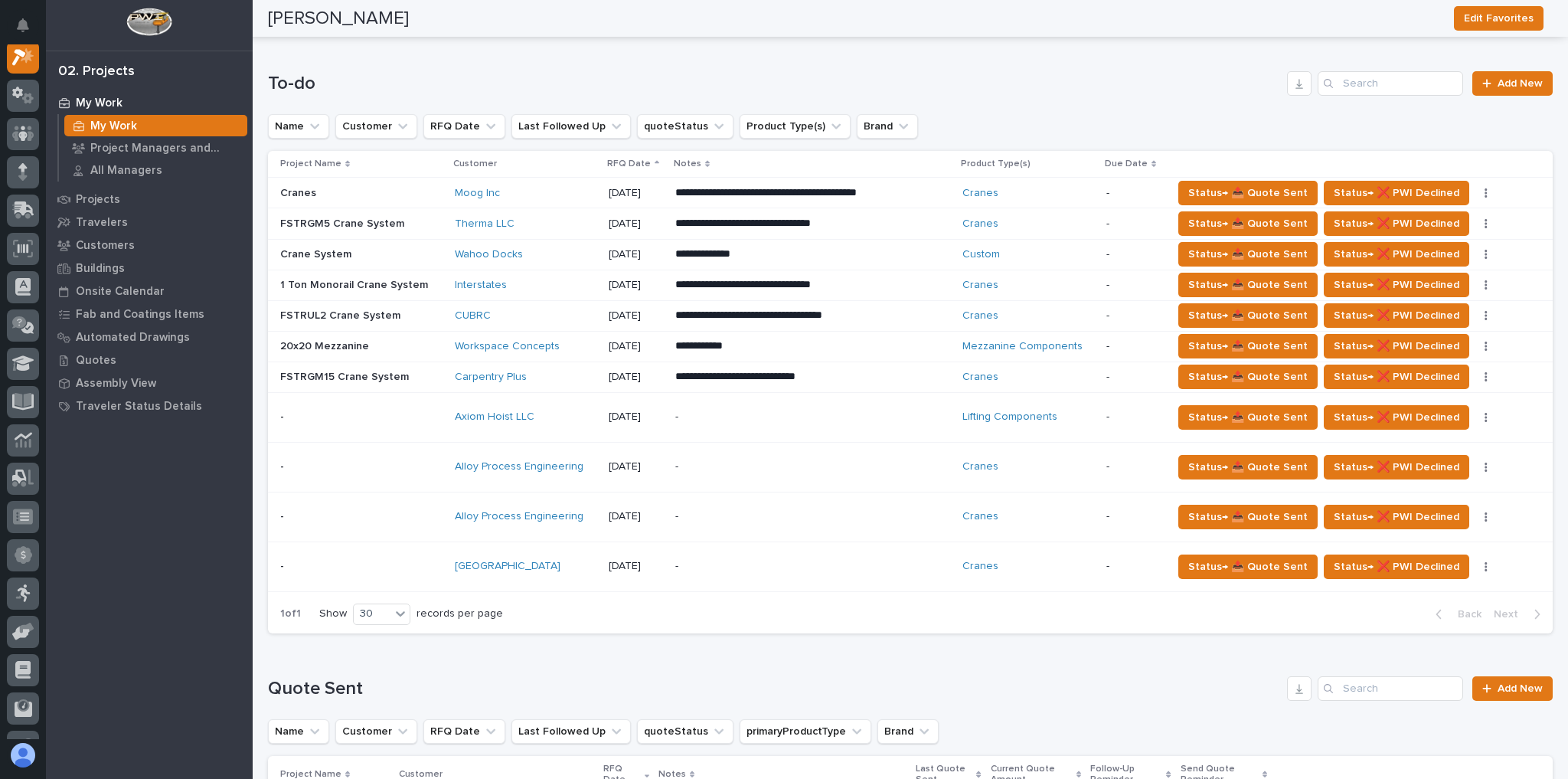
click at [723, 503] on div "-" at bounding box center [809, 516] width 268 height 35
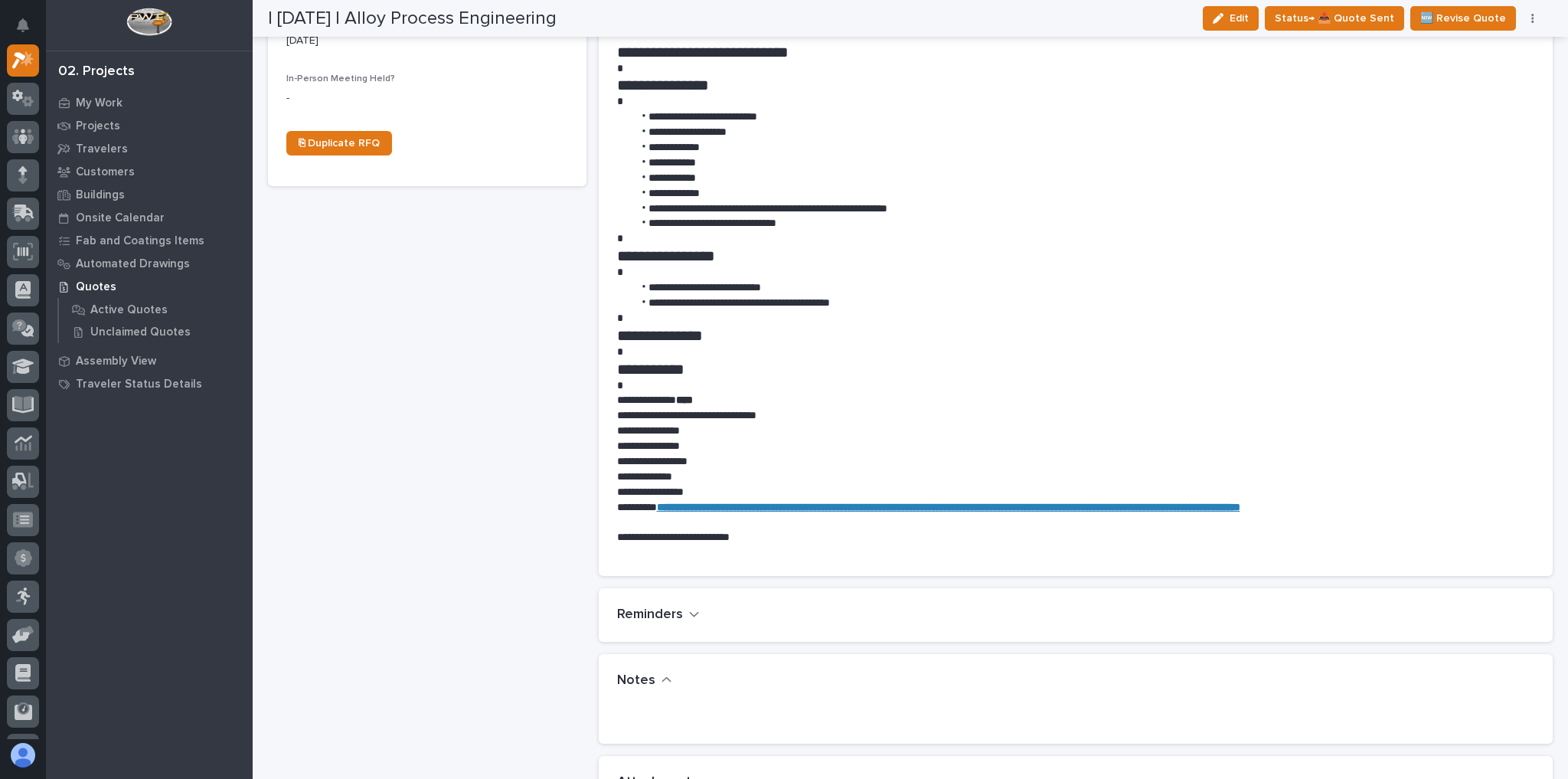
scroll to position [797, 0]
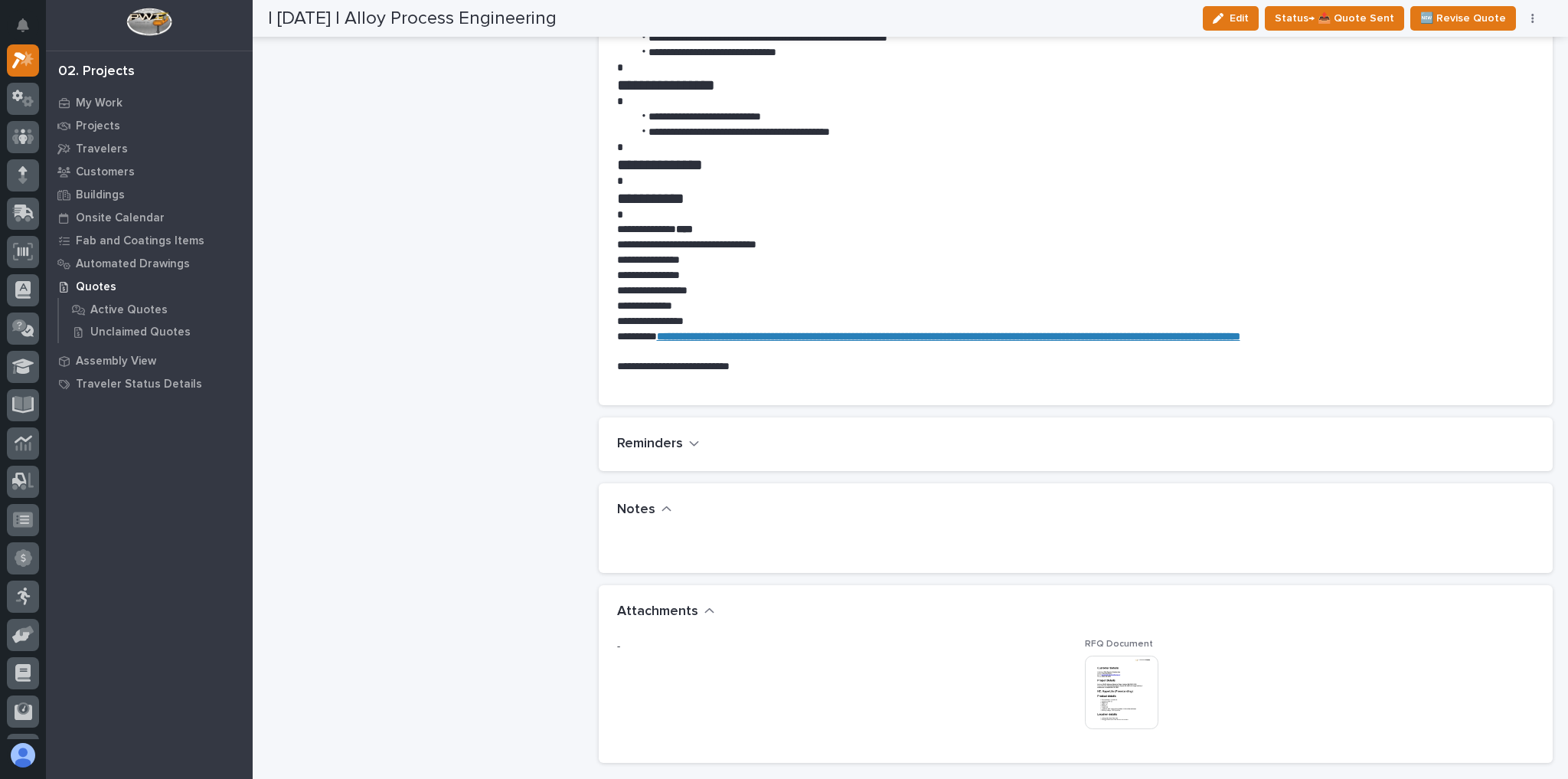
click at [1119, 682] on img at bounding box center [1121, 692] width 73 height 73
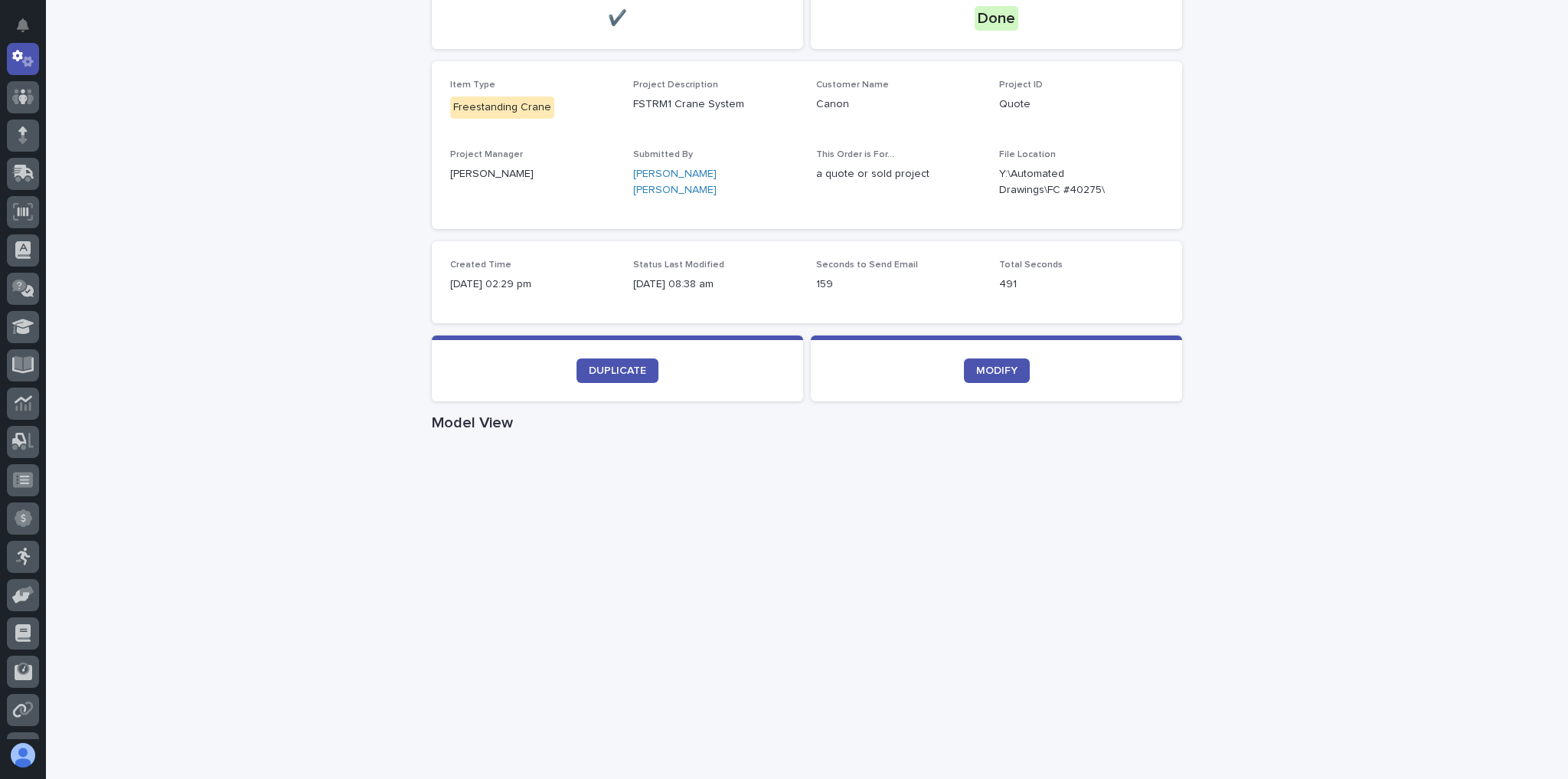
scroll to position [307, 0]
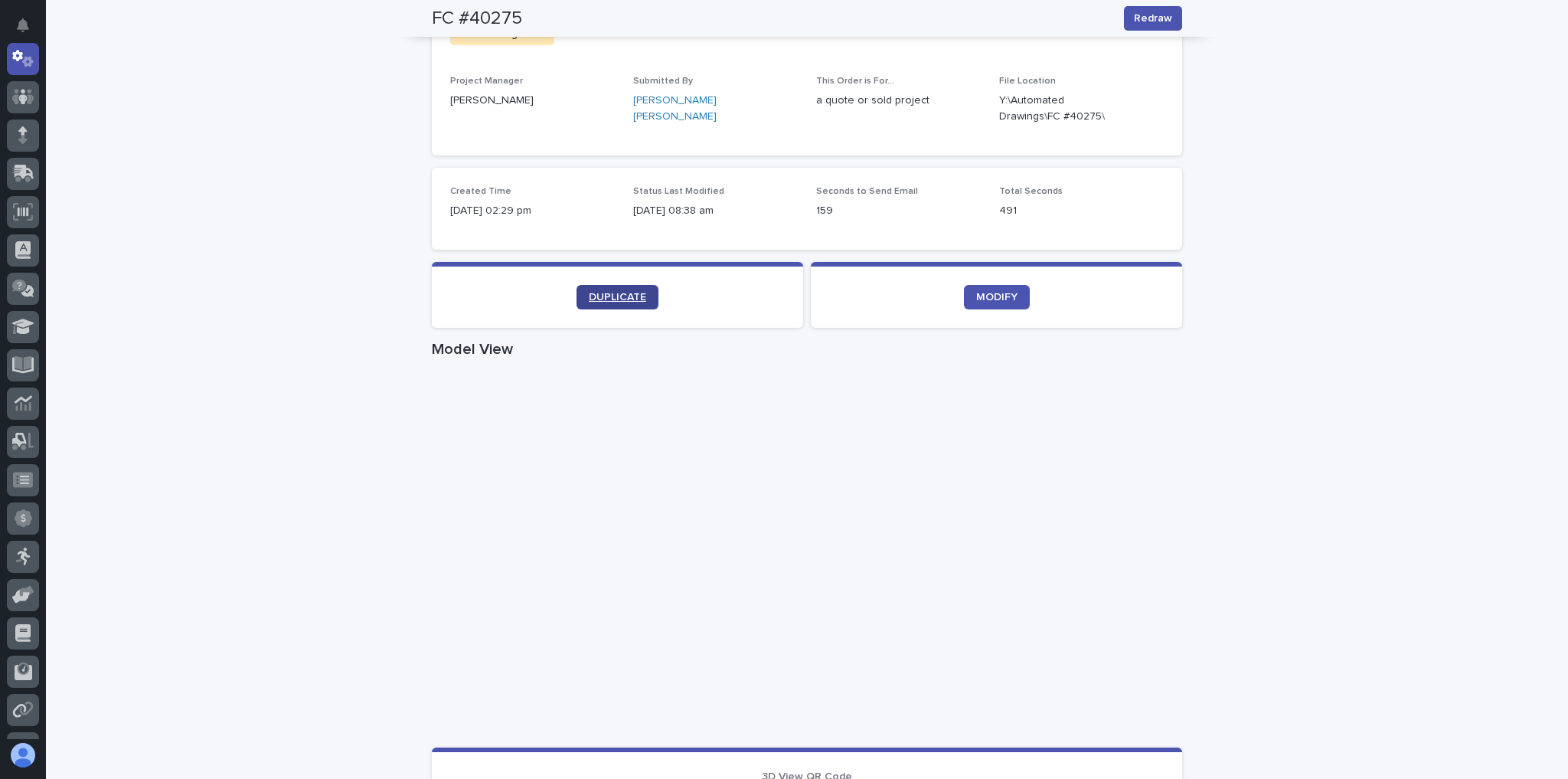
click at [598, 291] on link "DUPLICATE" at bounding box center [617, 296] width 82 height 24
click at [24, 96] on icon at bounding box center [24, 97] width 22 height 18
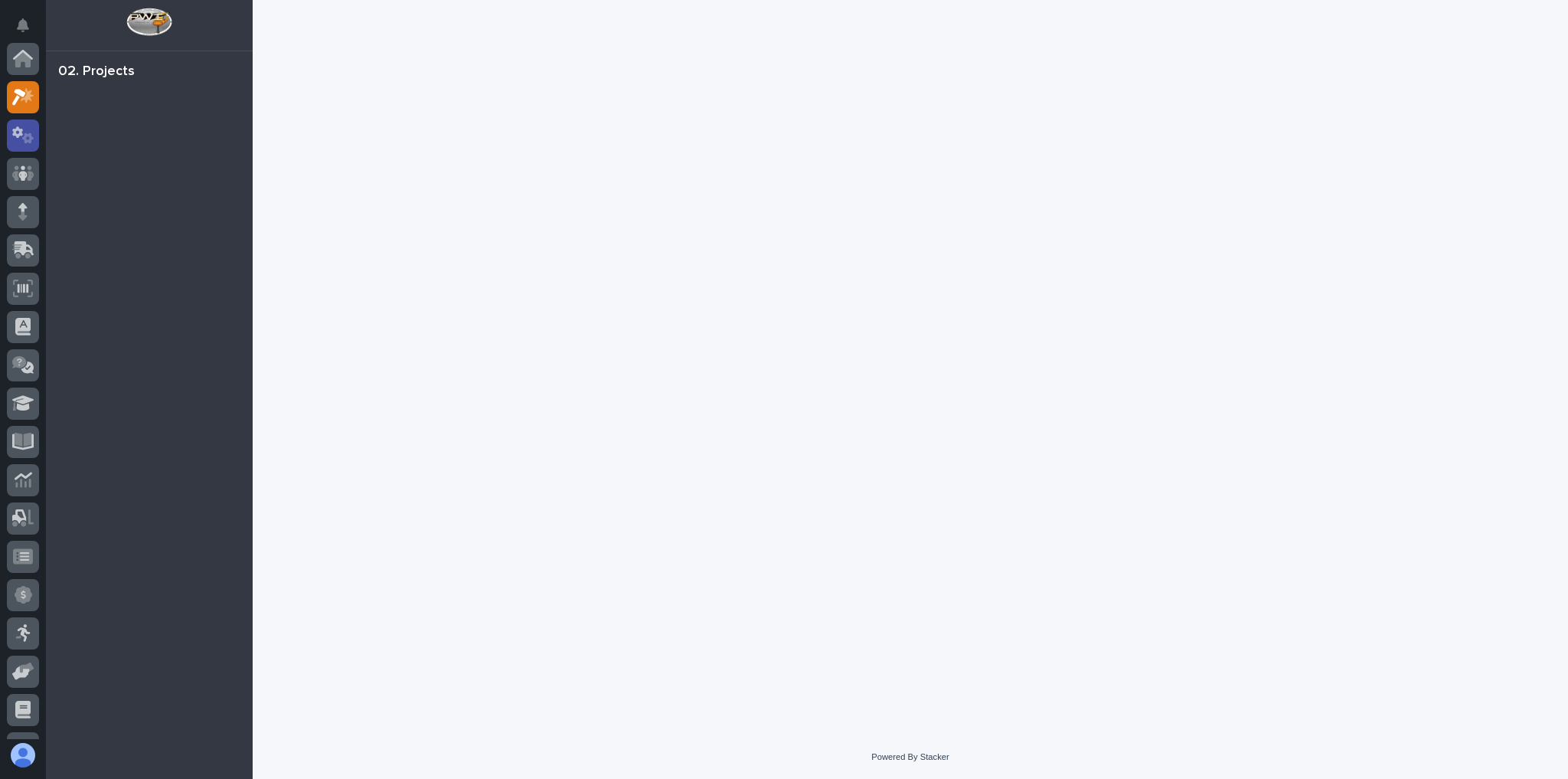
scroll to position [38, 0]
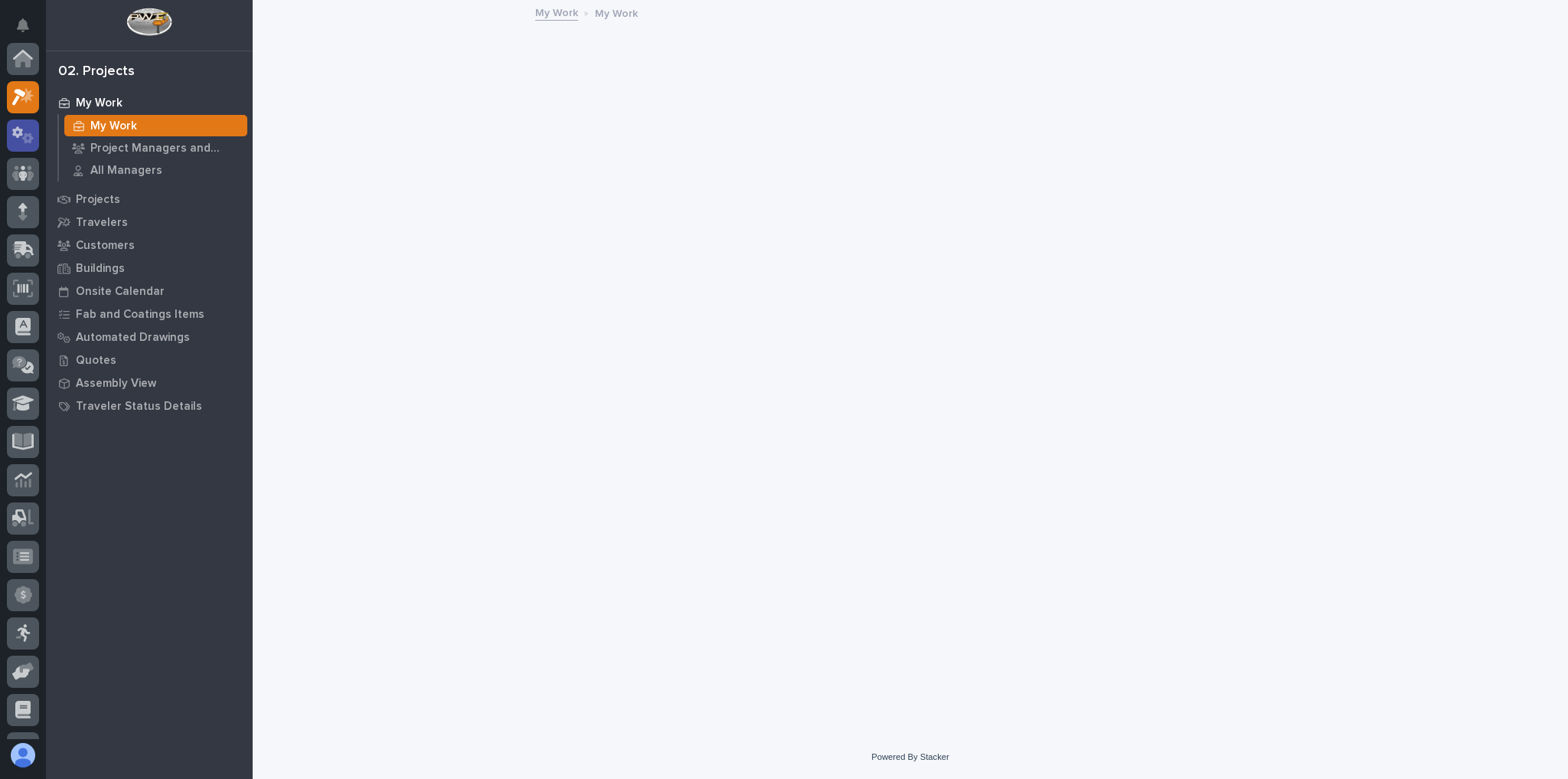
scroll to position [38, 0]
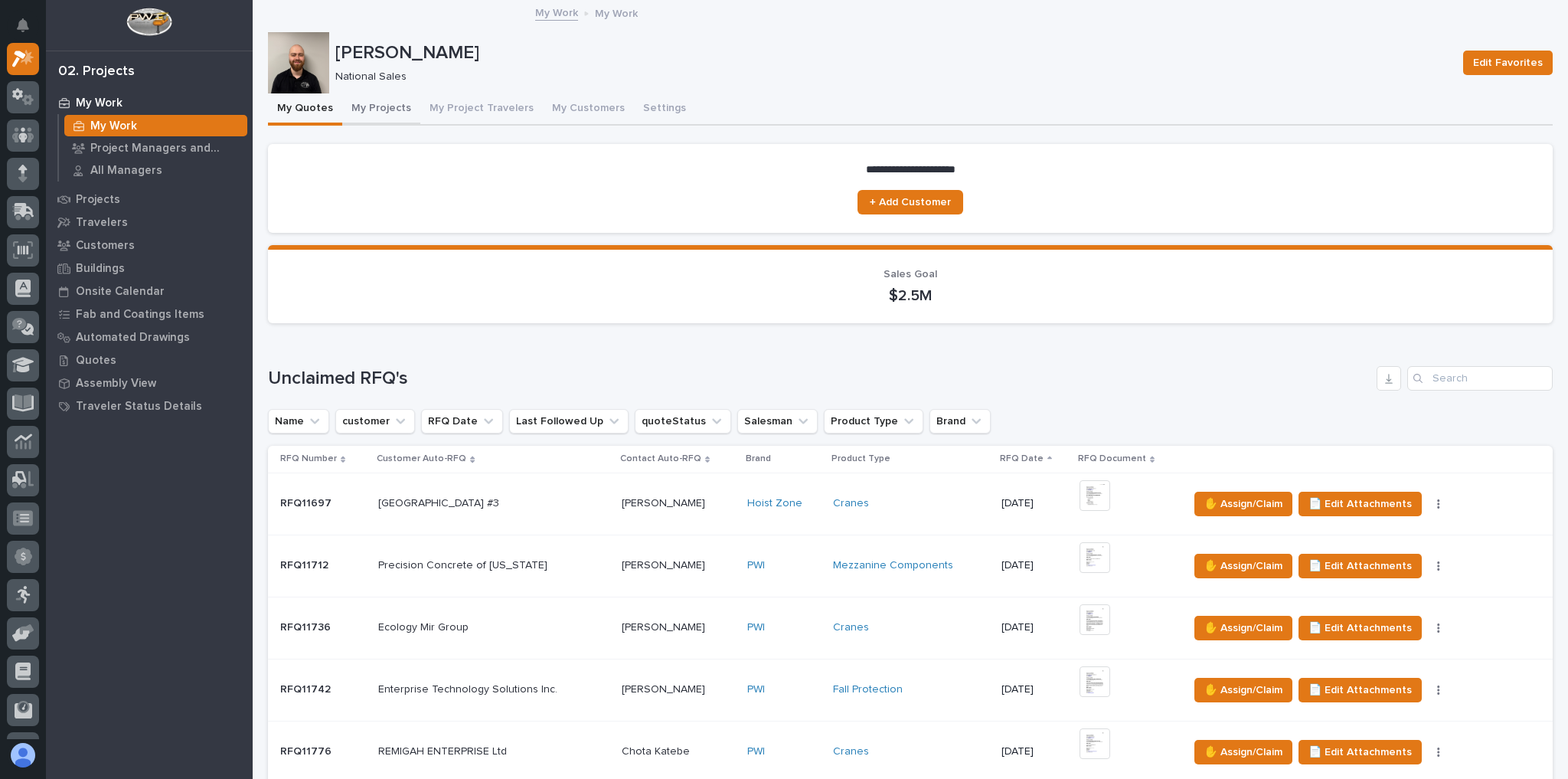
click at [377, 103] on button "My Projects" at bounding box center [381, 109] width 78 height 32
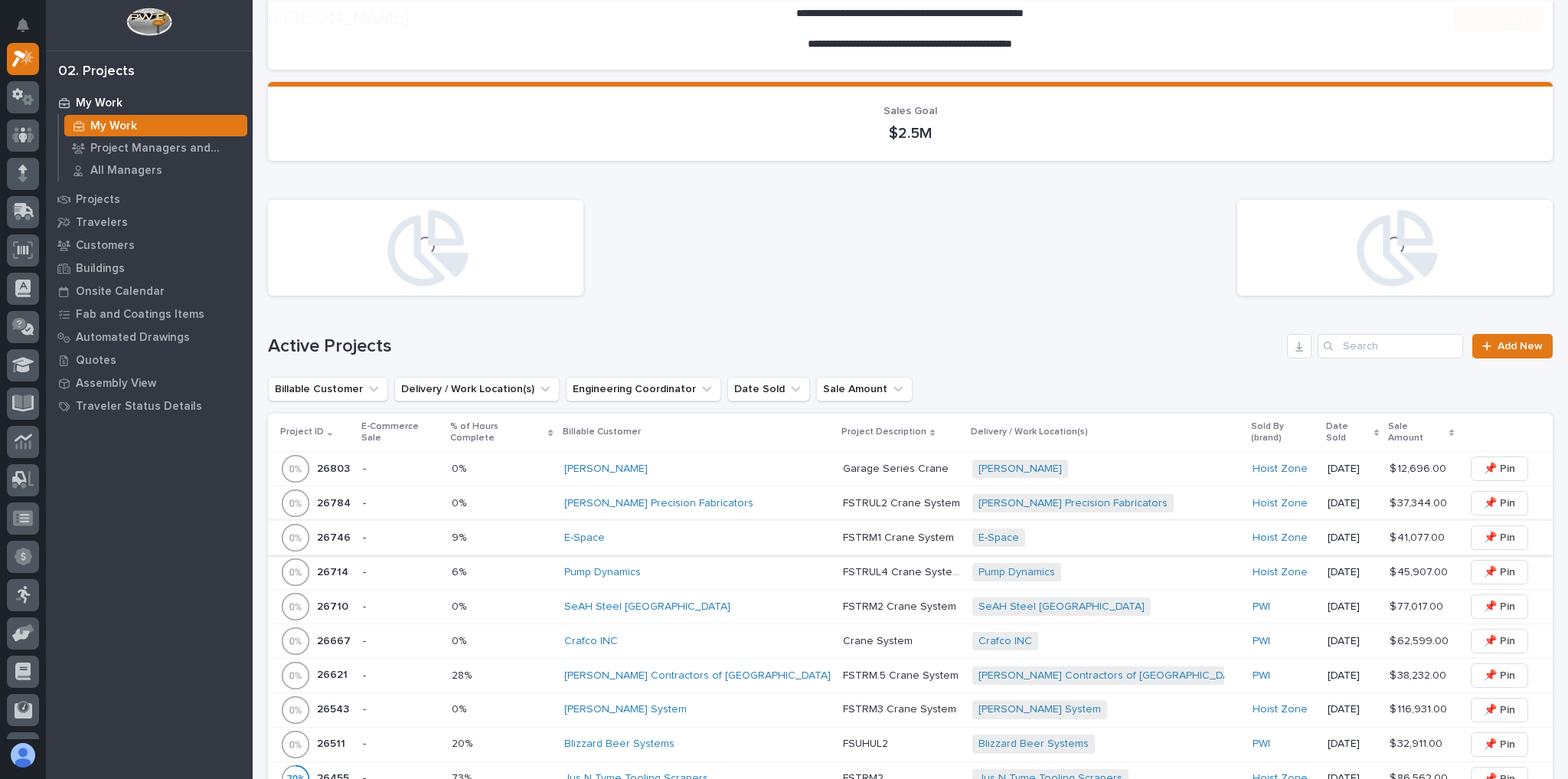
scroll to position [368, 0]
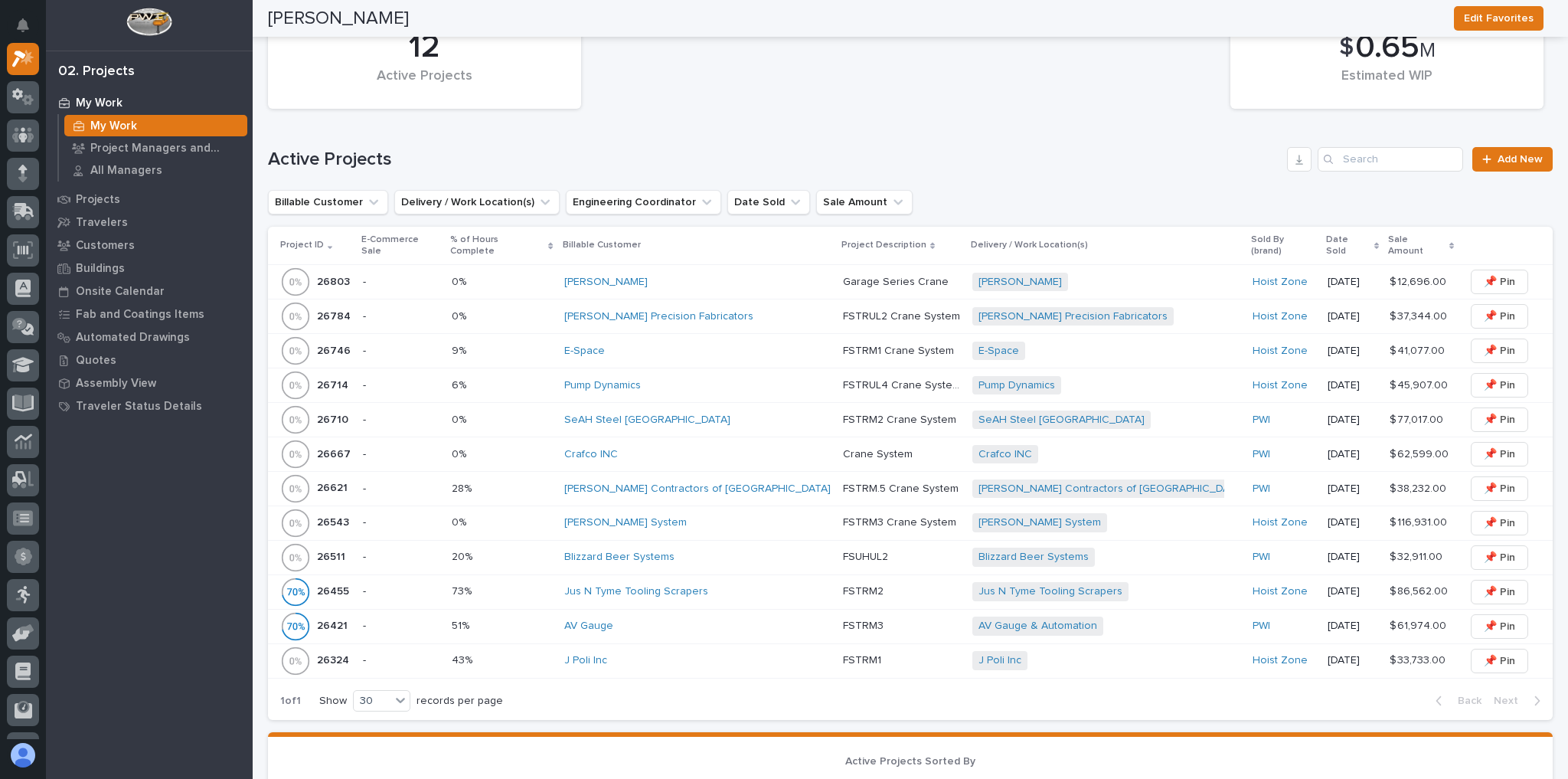
click at [706, 379] on div "Pump Dynamics" at bounding box center [698, 385] width 267 height 13
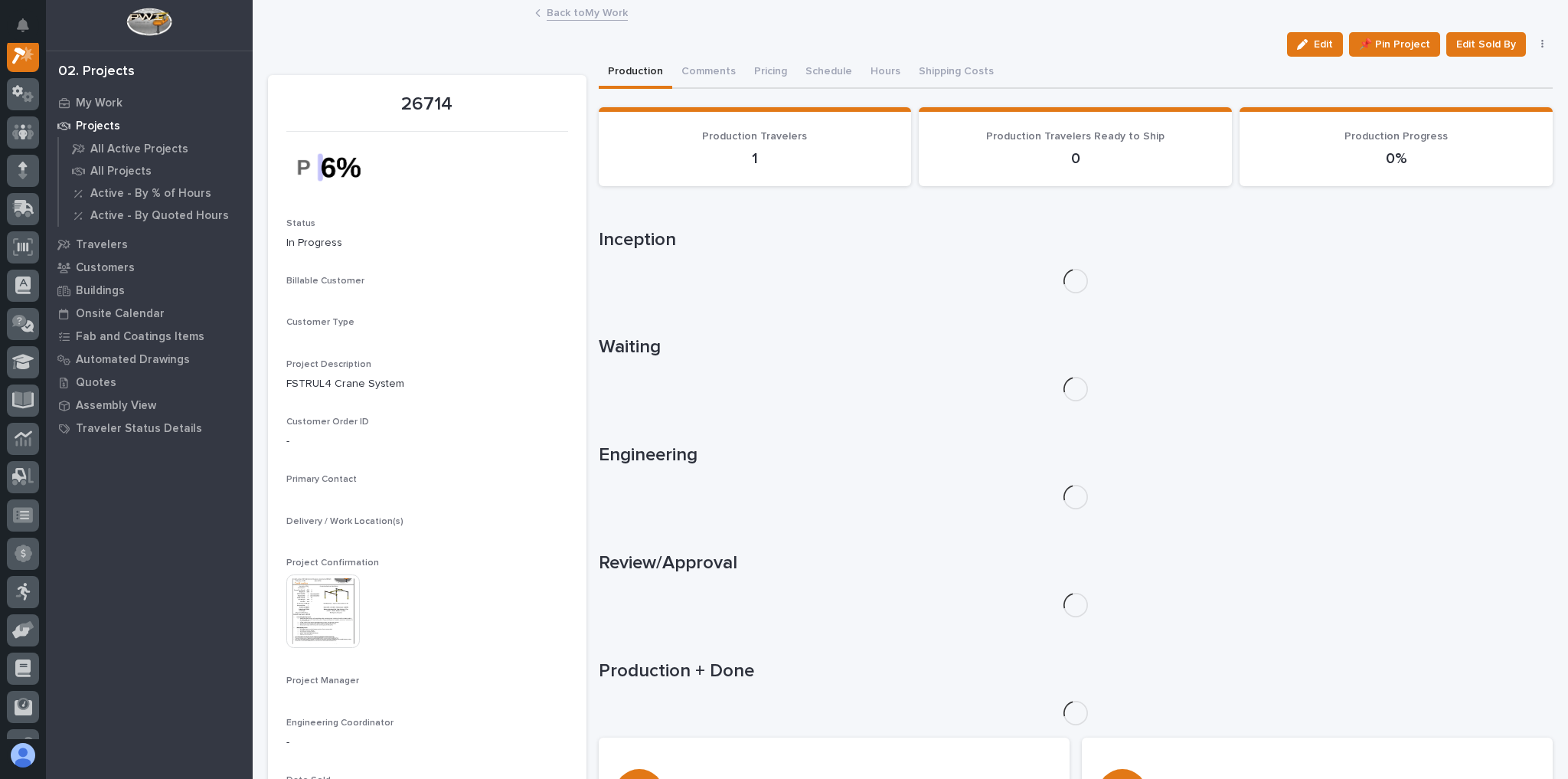
scroll to position [38, 0]
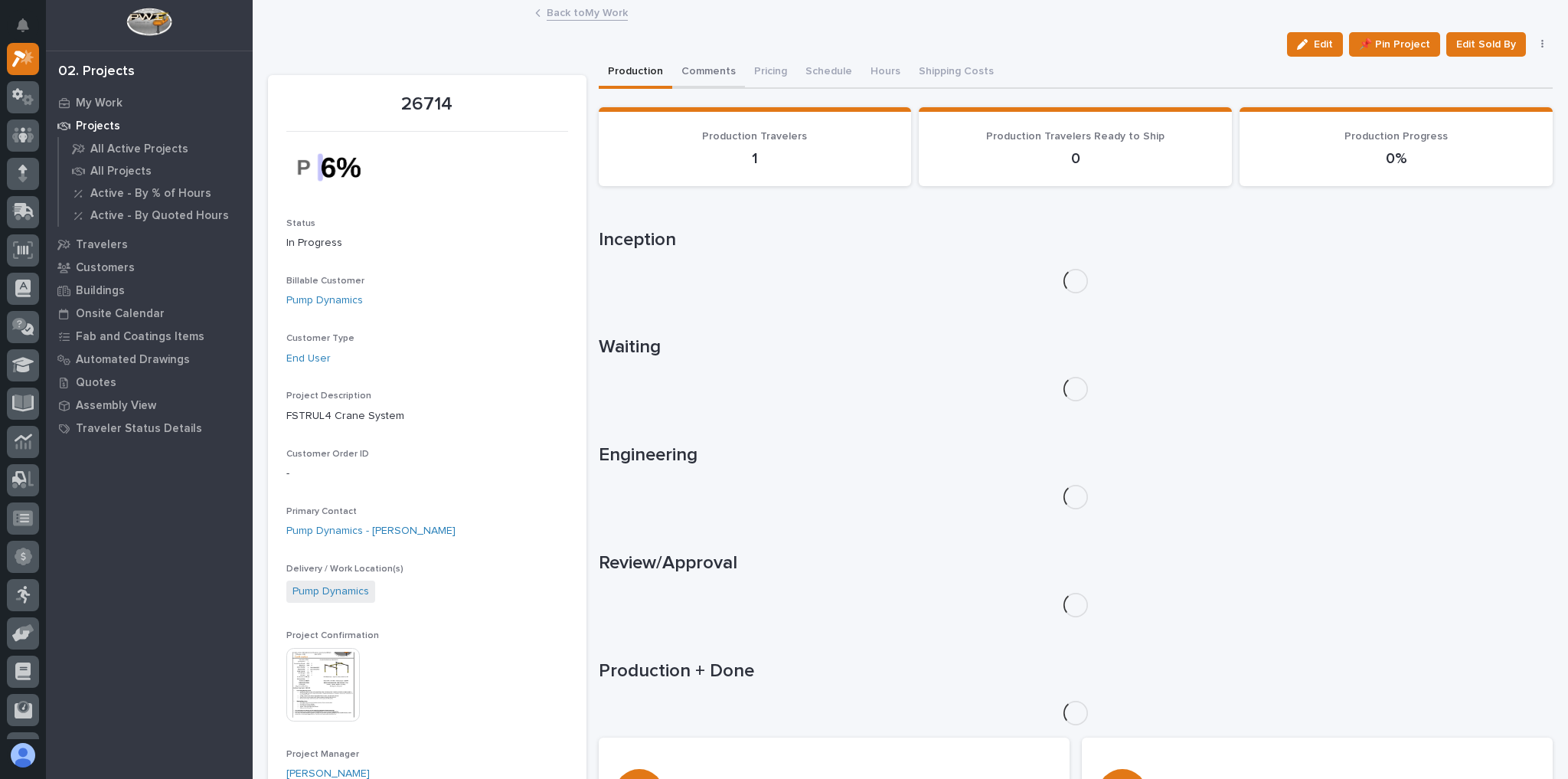
click at [680, 73] on button "Comments" at bounding box center [709, 72] width 72 height 32
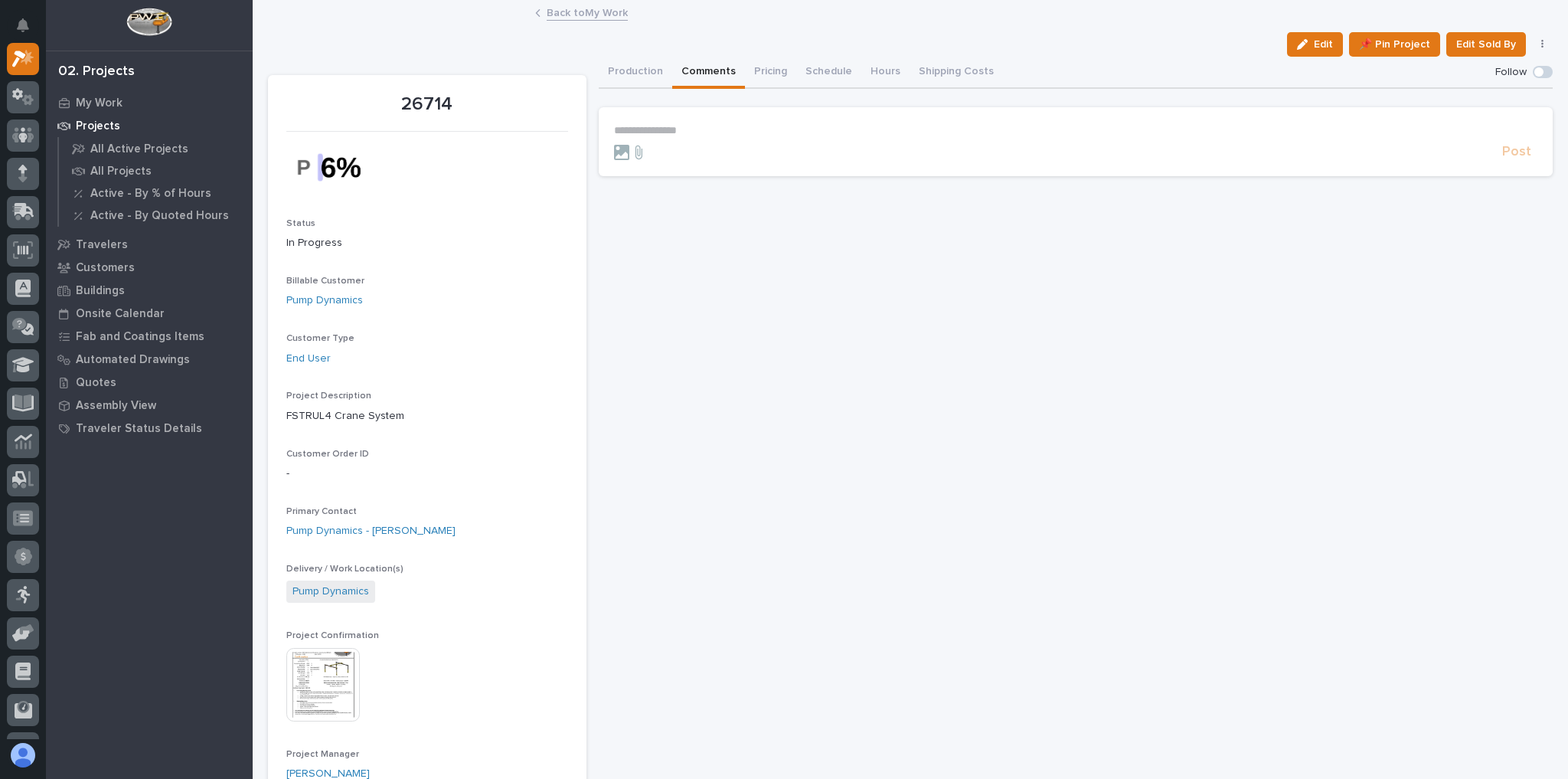
click at [683, 131] on p "**********" at bounding box center [1076, 130] width 924 height 13
click at [1507, 166] on span "Post" at bounding box center [1517, 158] width 29 height 18
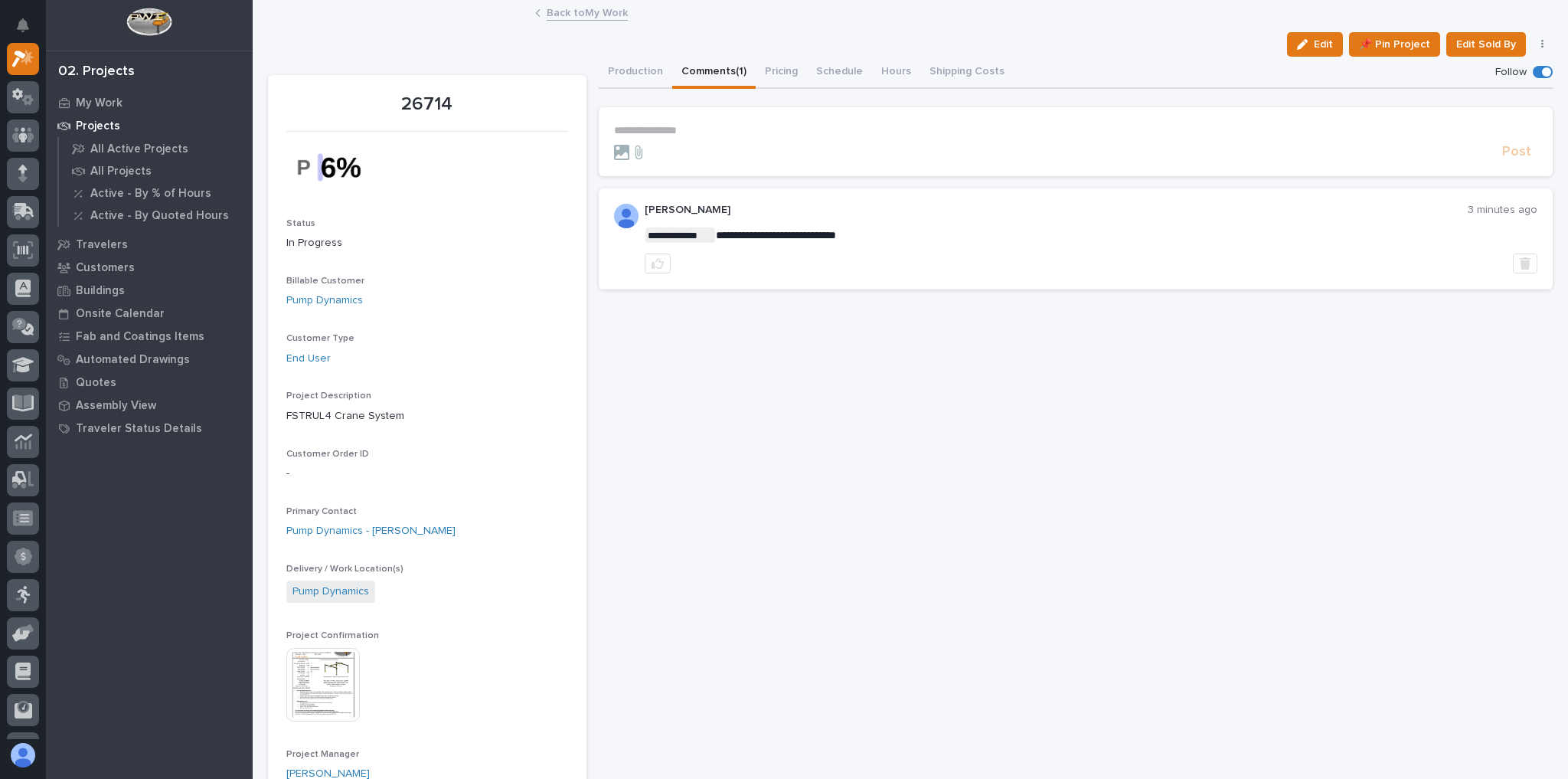
click at [593, 13] on link "Back to My Work" at bounding box center [587, 12] width 81 height 18
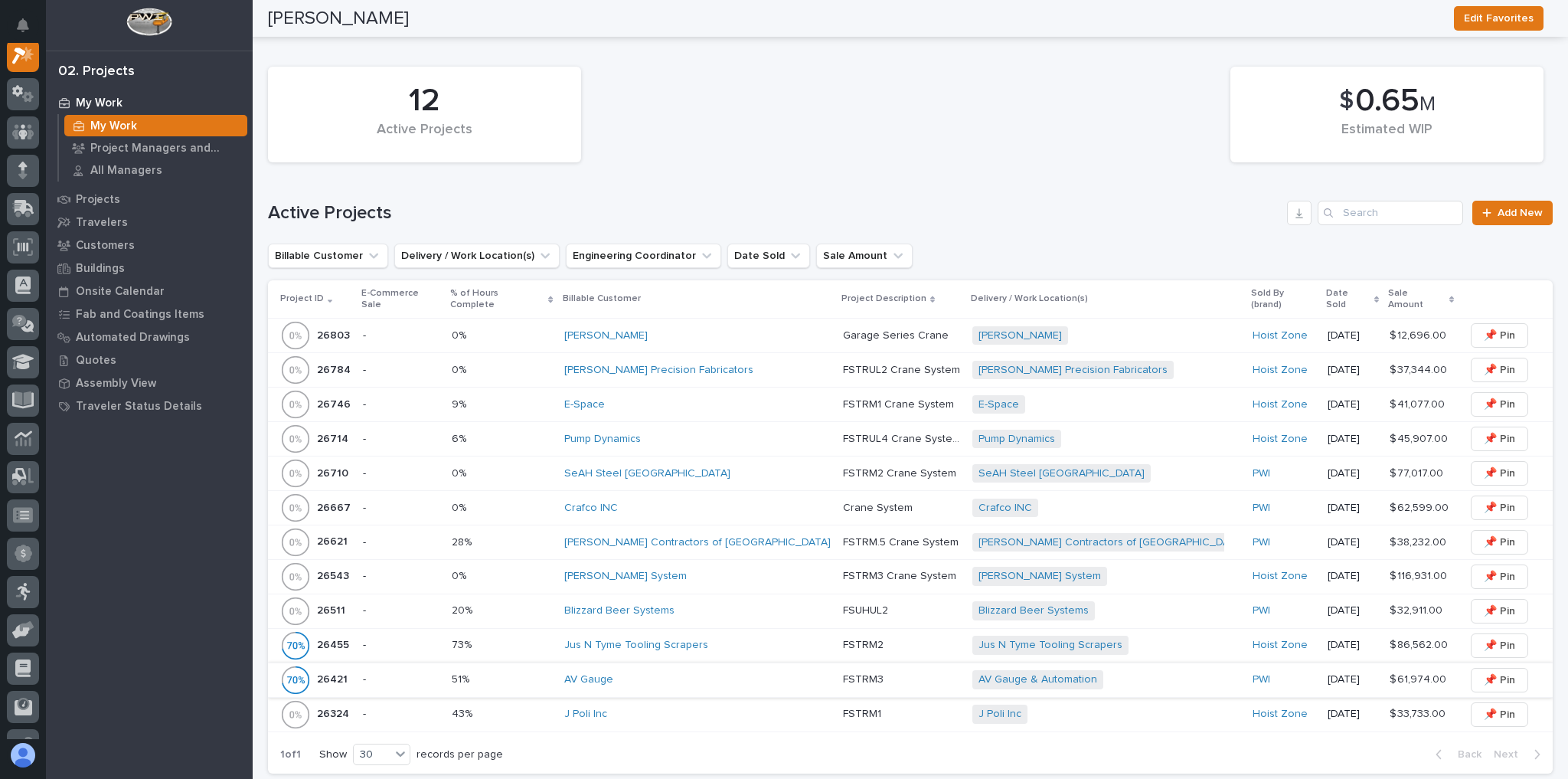
scroll to position [429, 0]
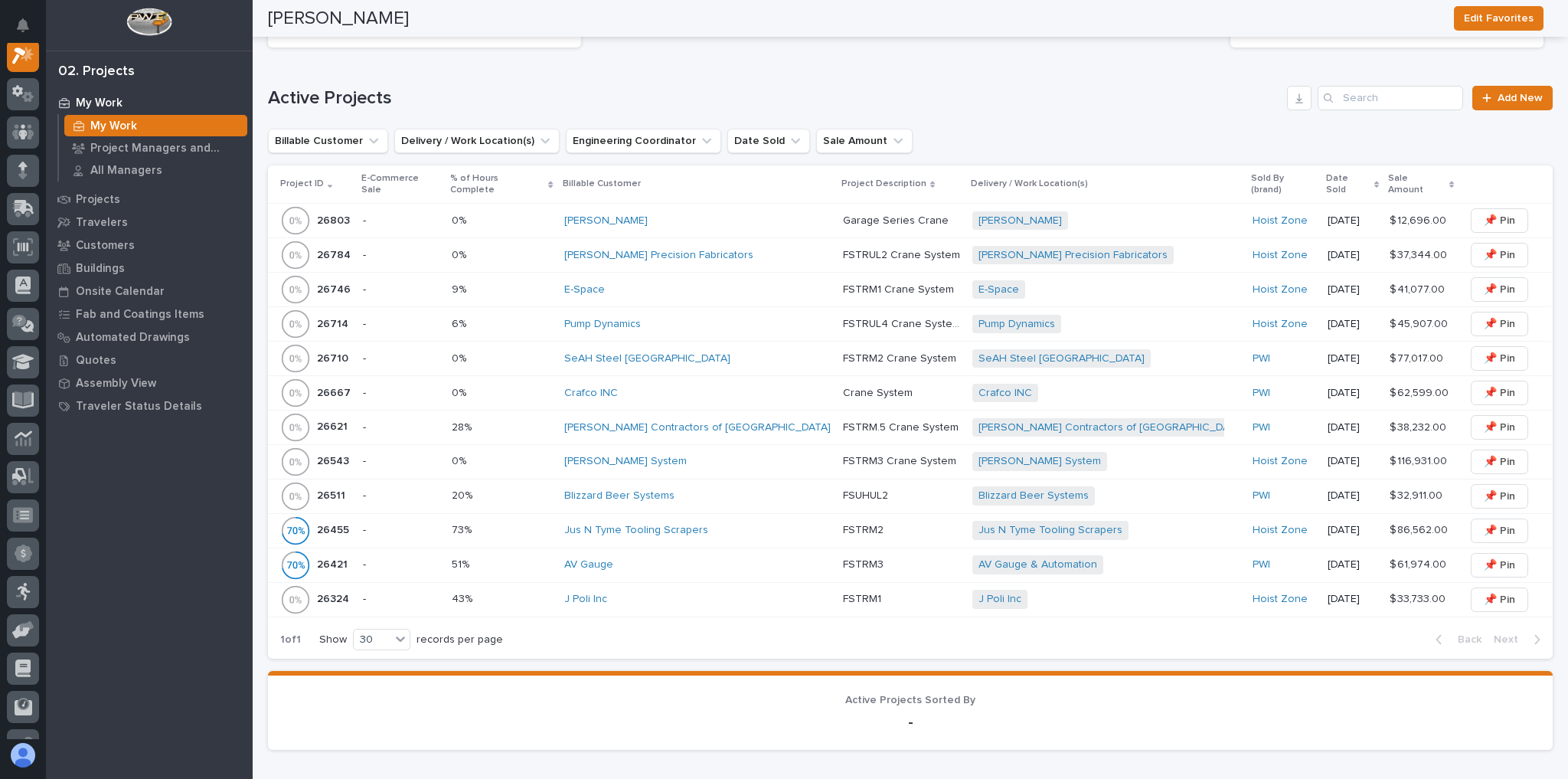
click at [682, 552] on div "AV Gauge" at bounding box center [698, 565] width 267 height 25
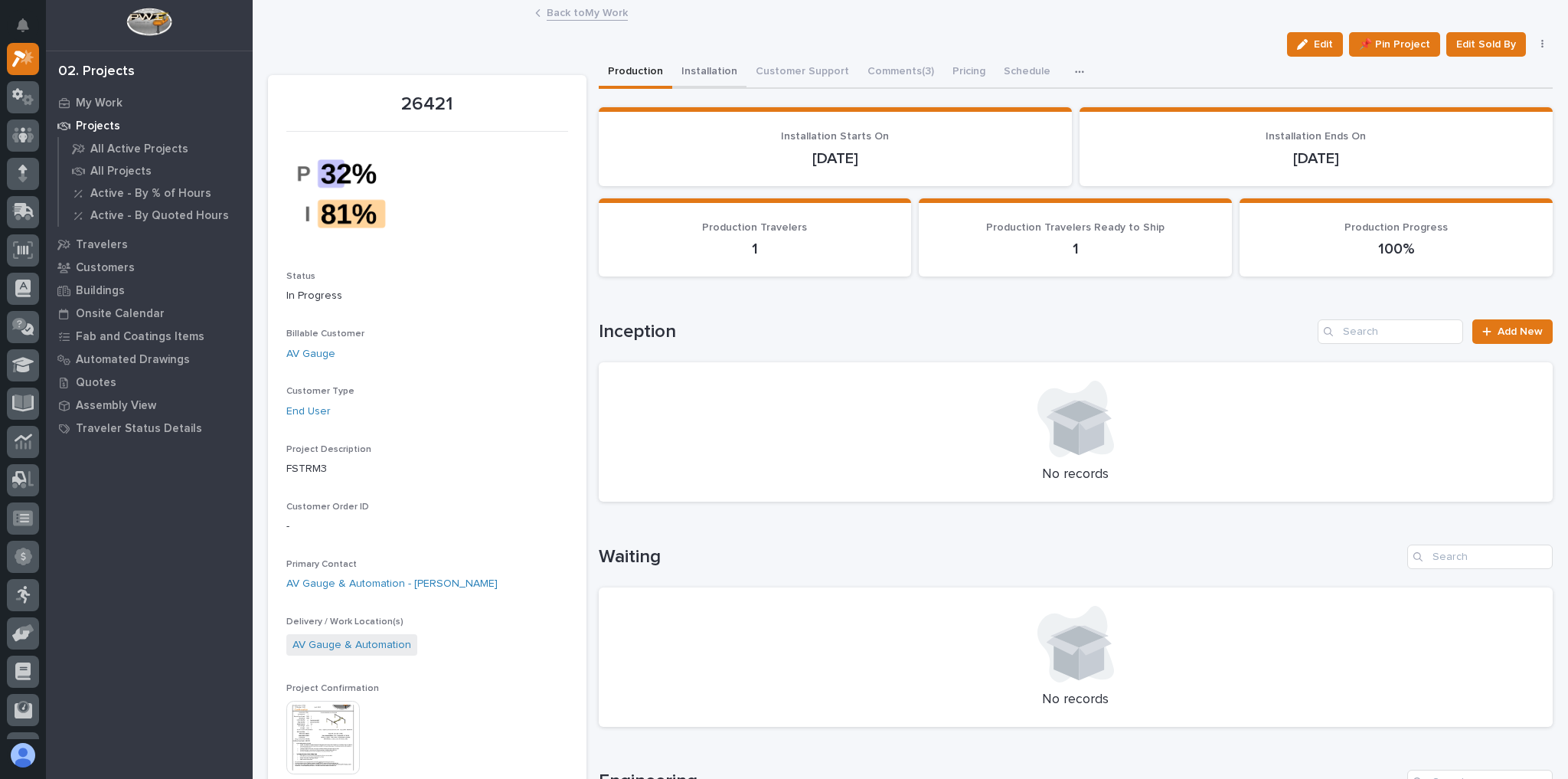
click at [713, 74] on button "Installation" at bounding box center [710, 72] width 74 height 32
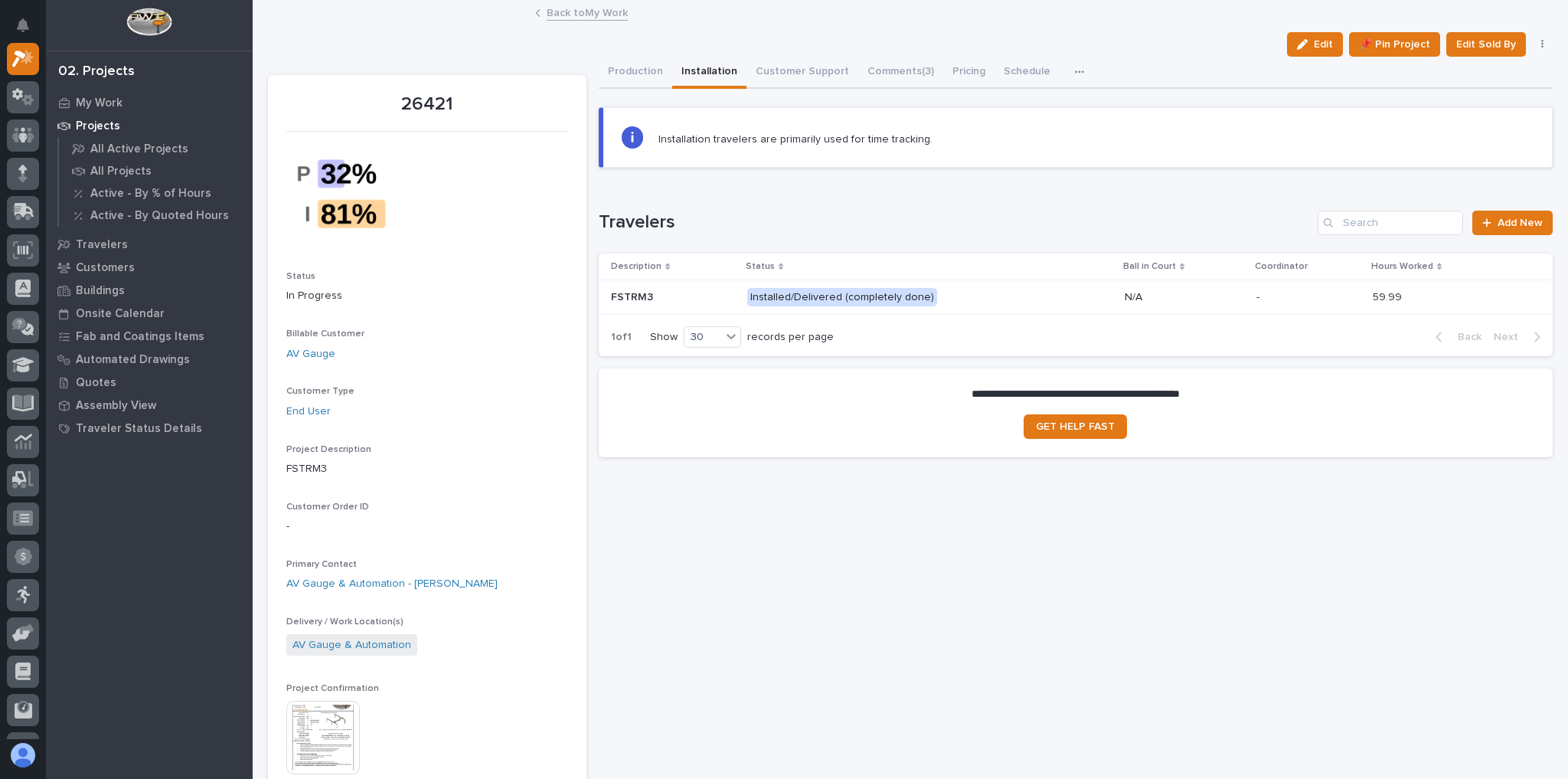
click at [1019, 306] on div "Installed/Delivered (completely done)" at bounding box center [930, 297] width 365 height 31
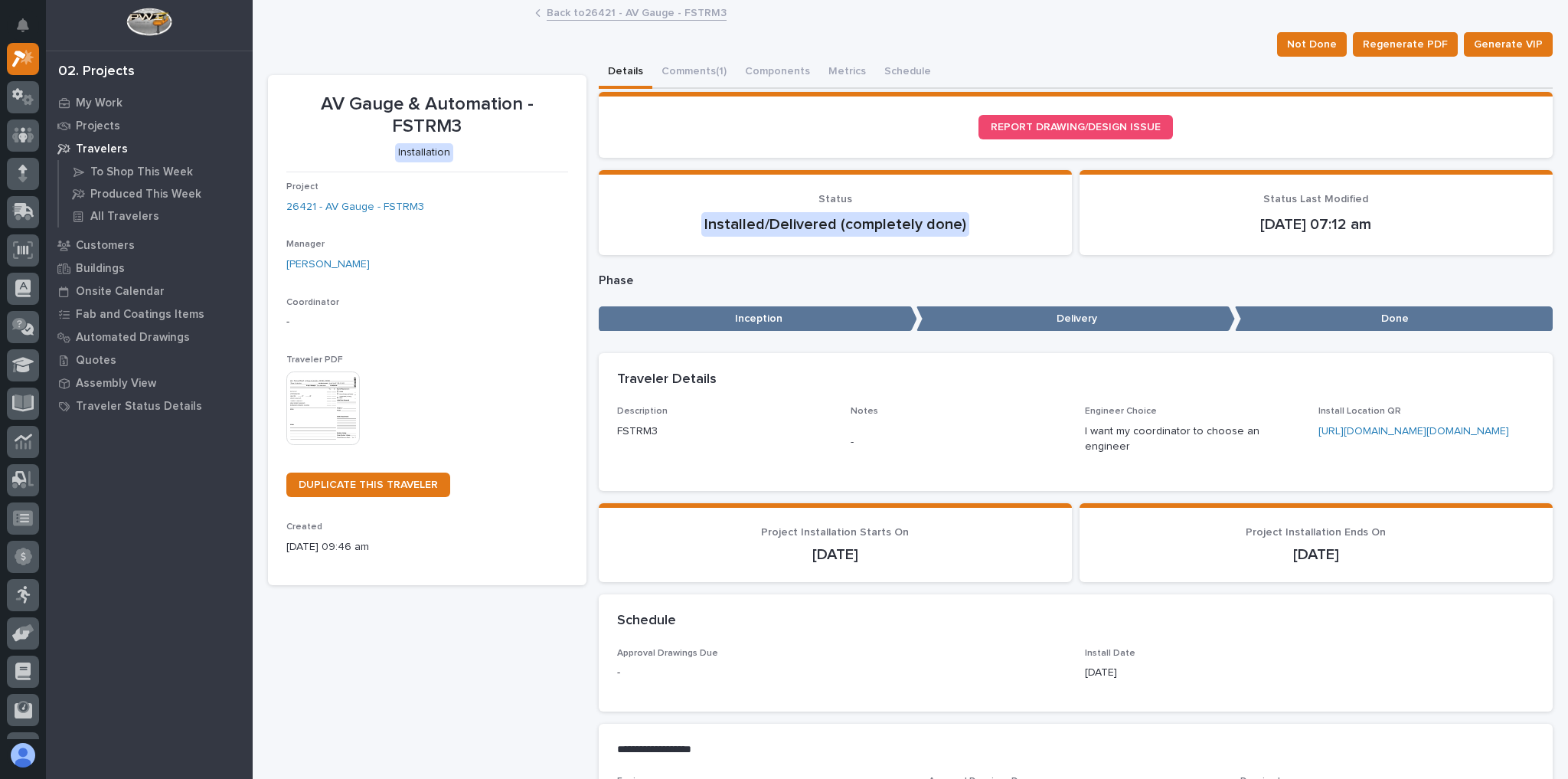
click at [626, 20] on div "Back to 26421 - AV Gauge - FSTRM3" at bounding box center [911, 13] width 766 height 21
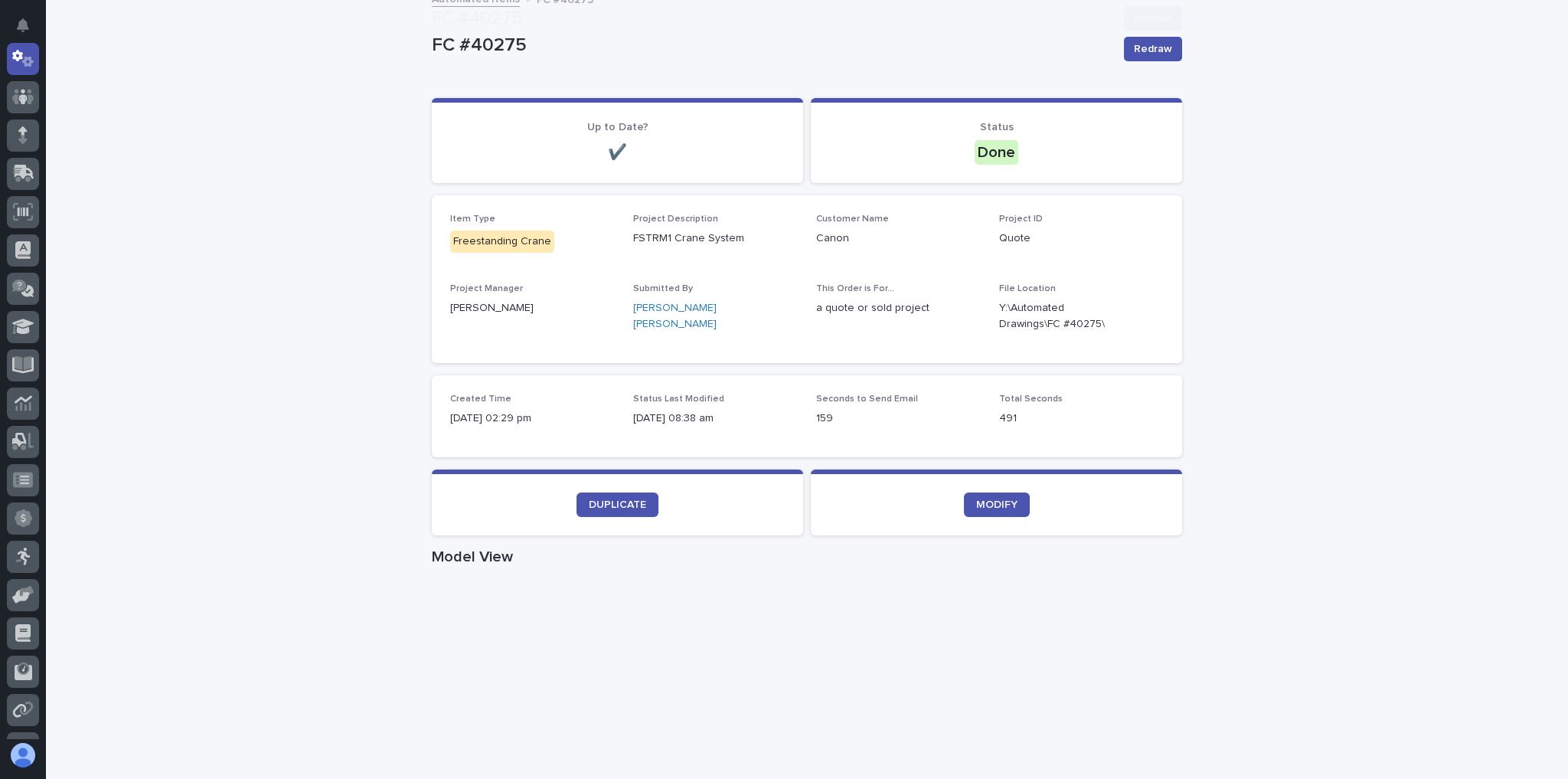
scroll to position [245, 0]
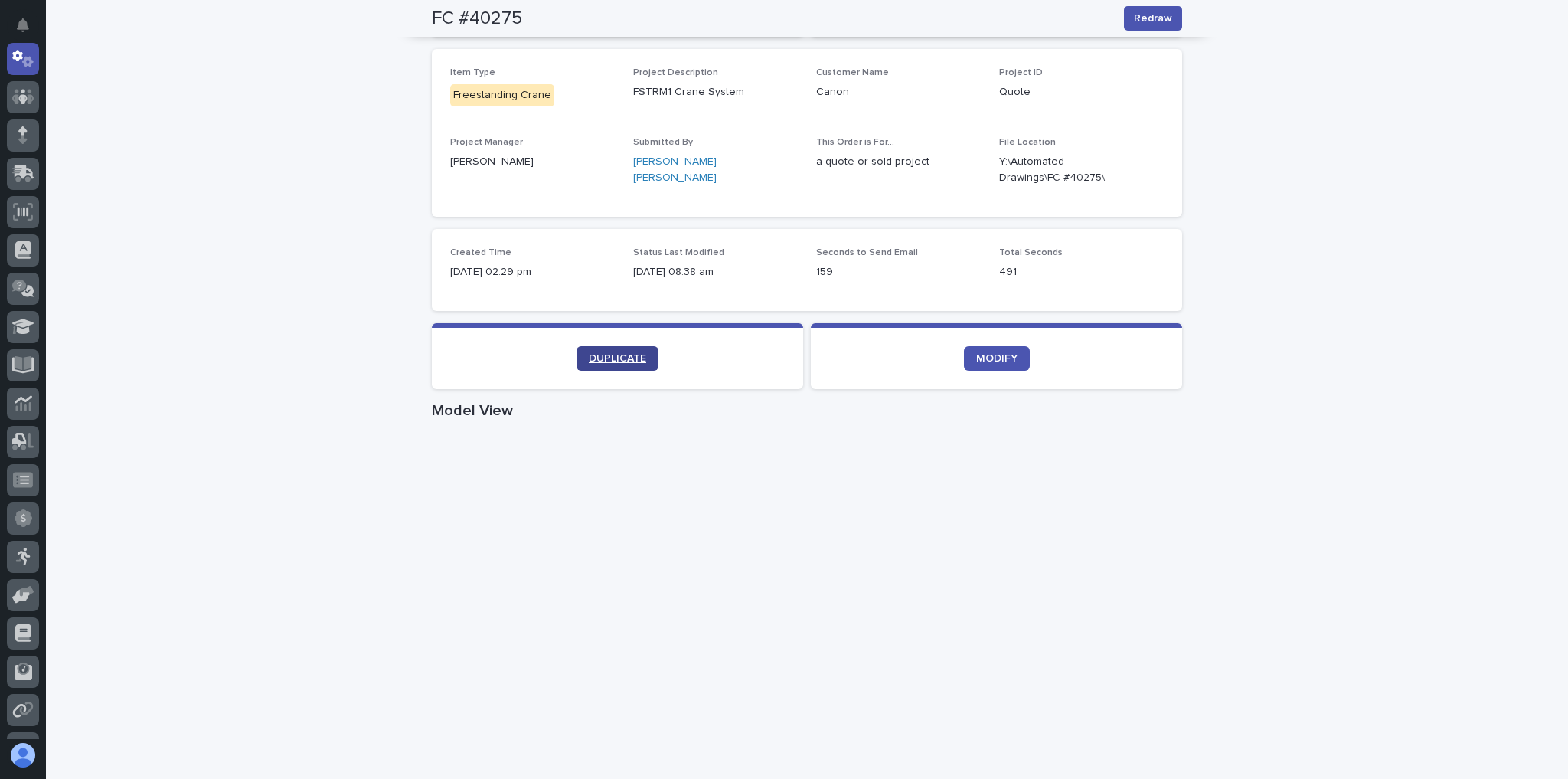
click at [608, 355] on span "DUPLICATE" at bounding box center [618, 358] width 57 height 11
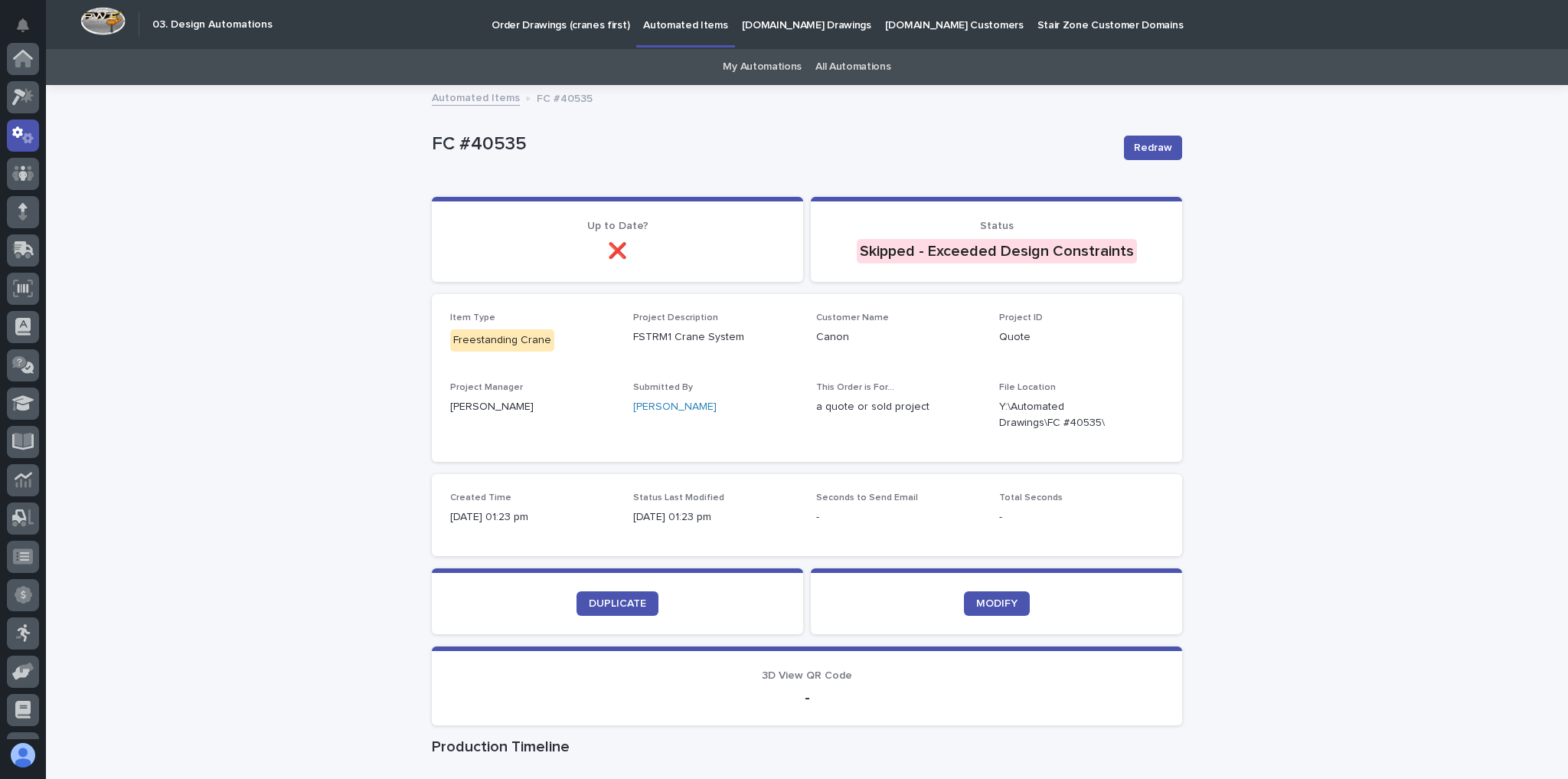
scroll to position [77, 0]
click at [33, 56] on icon at bounding box center [24, 58] width 22 height 18
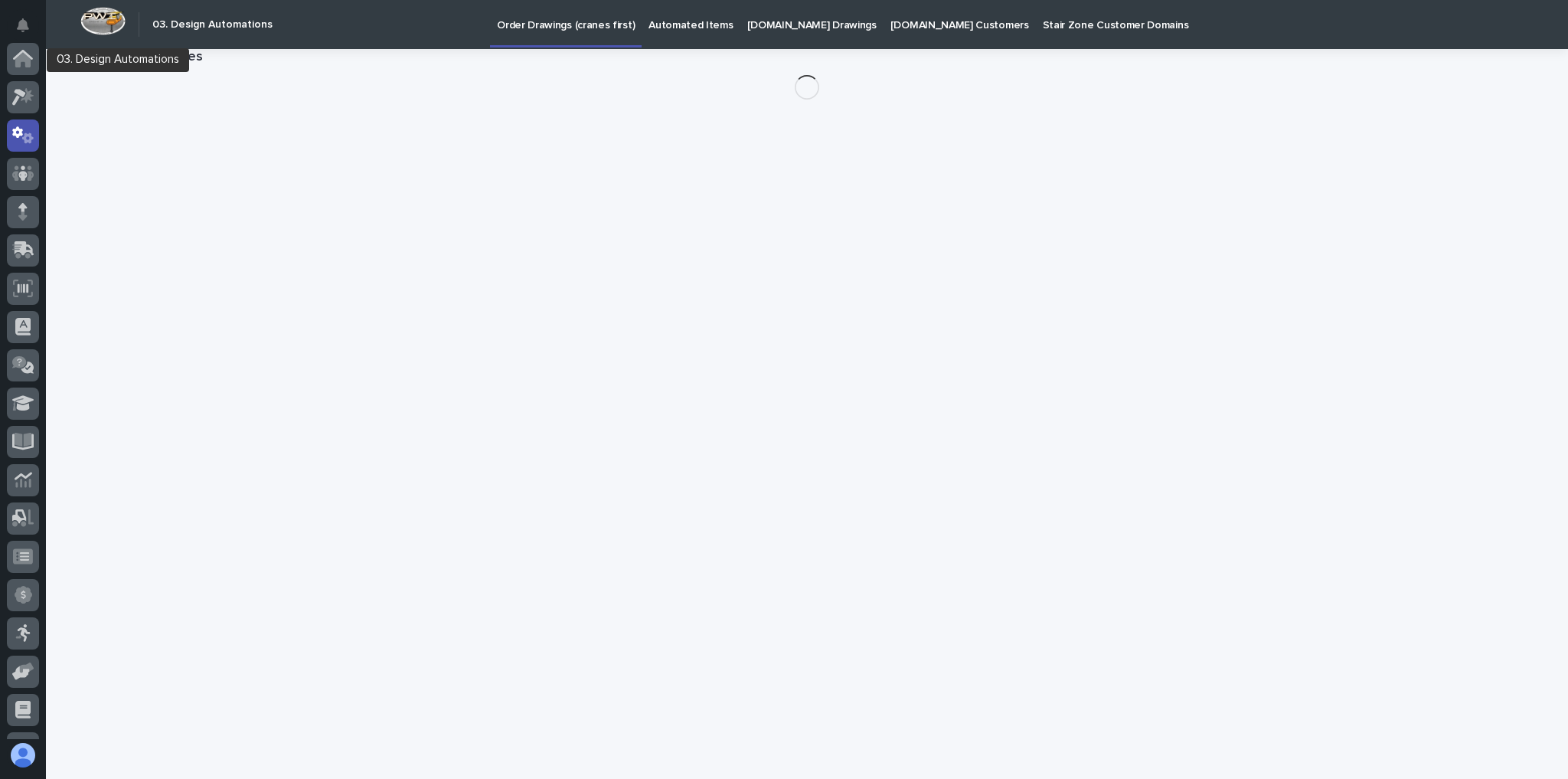
scroll to position [77, 0]
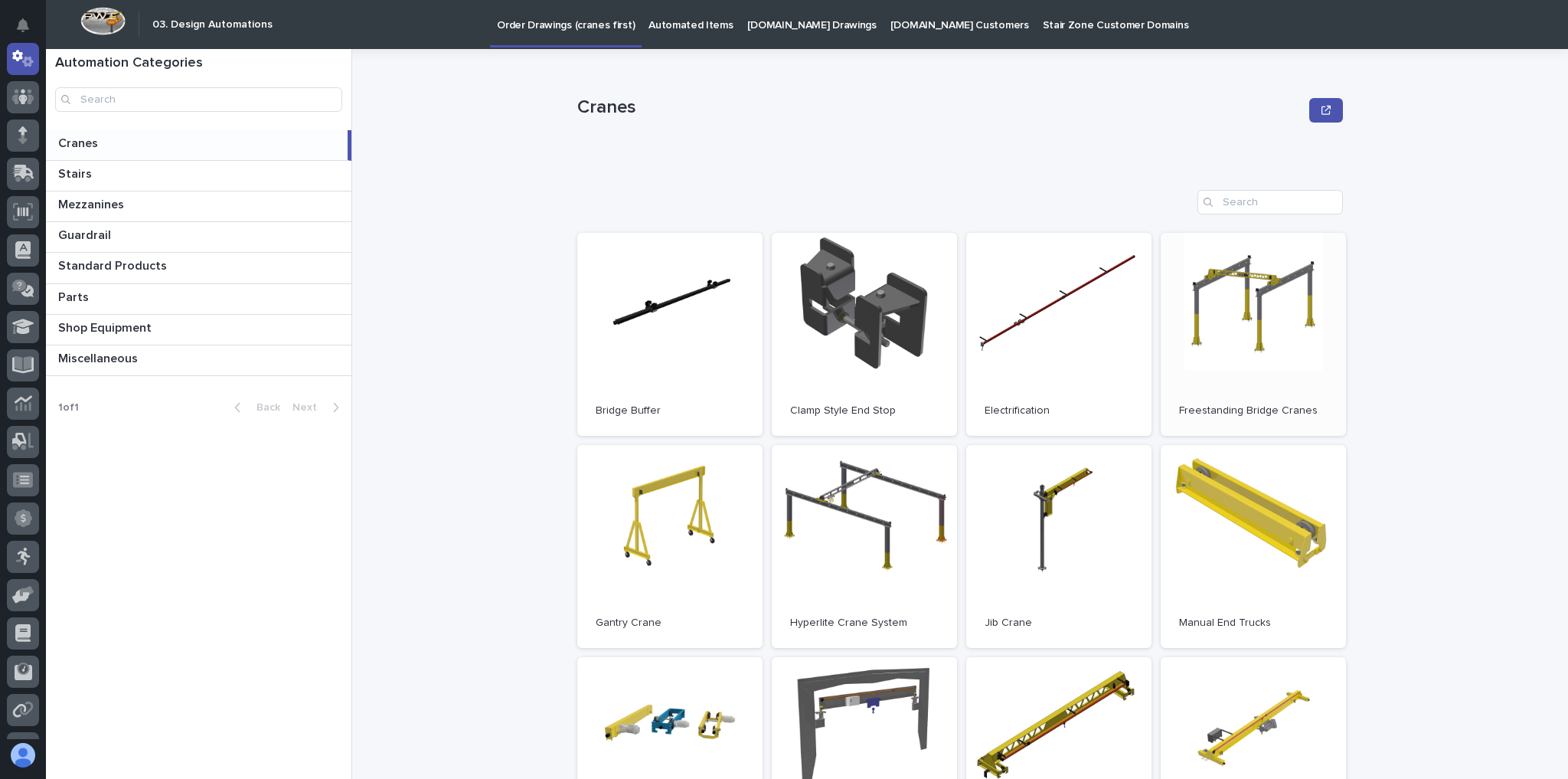
click at [1259, 315] on link "Open" at bounding box center [1253, 334] width 185 height 203
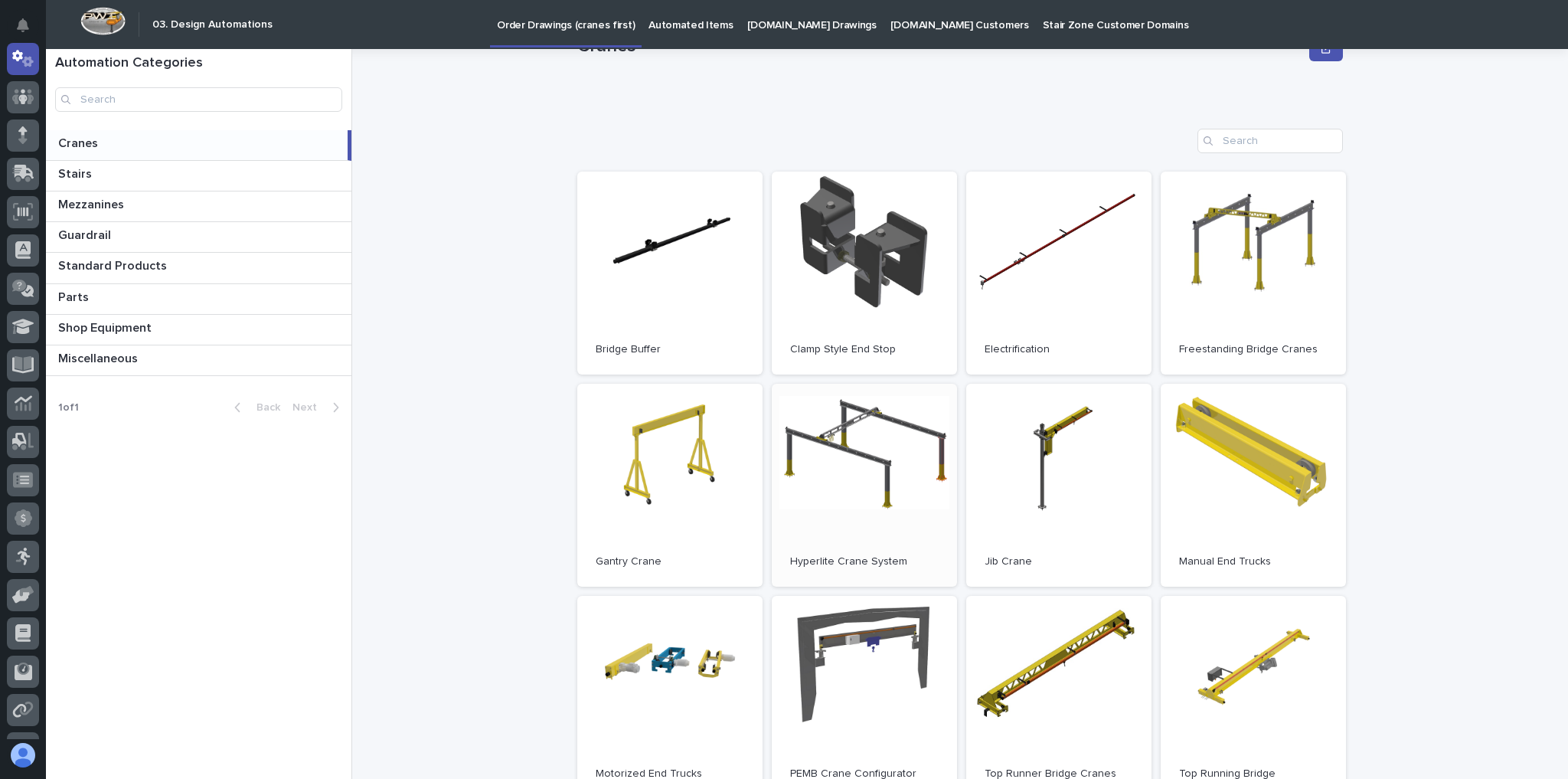
click at [864, 483] on span "Open" at bounding box center [864, 485] width 28 height 11
click at [1244, 277] on span "Open" at bounding box center [1253, 273] width 28 height 11
